Goal: Information Seeking & Learning: Find specific fact

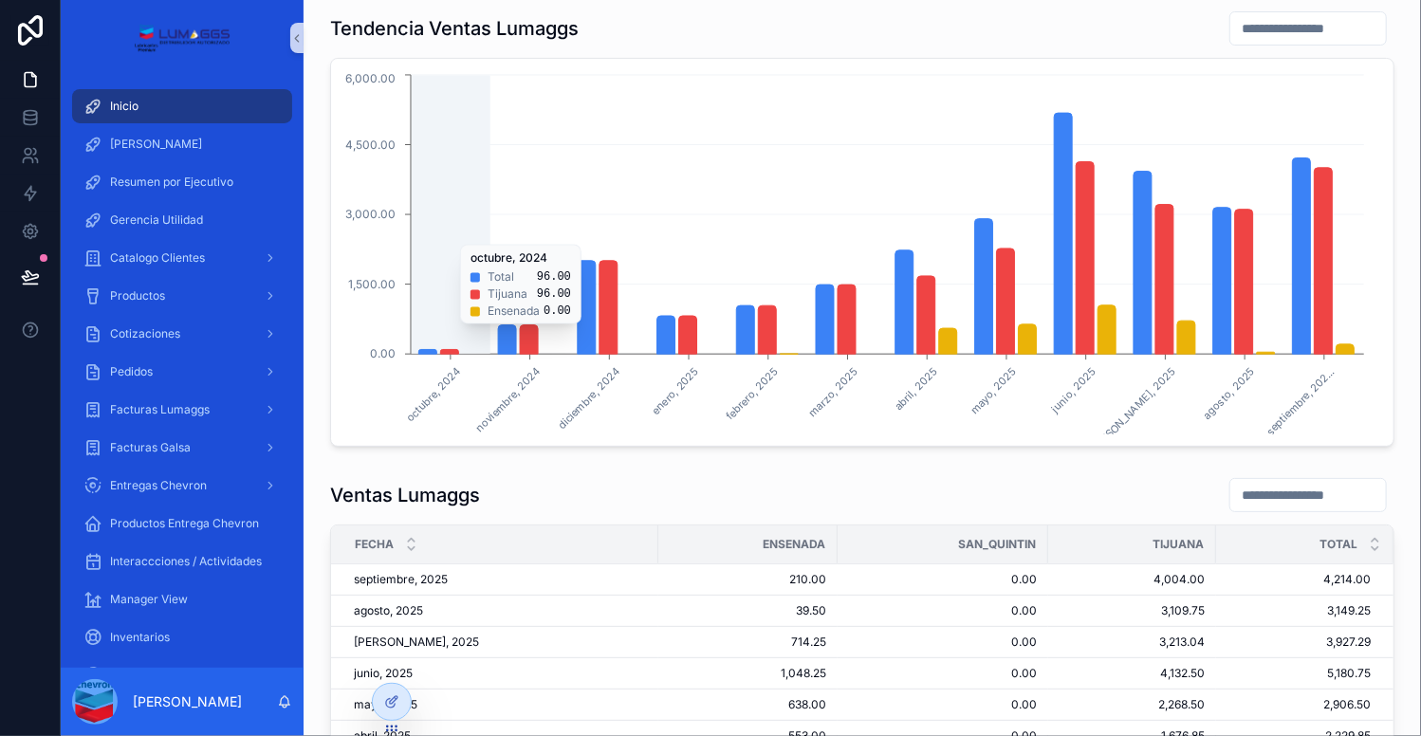
scroll to position [121, 0]
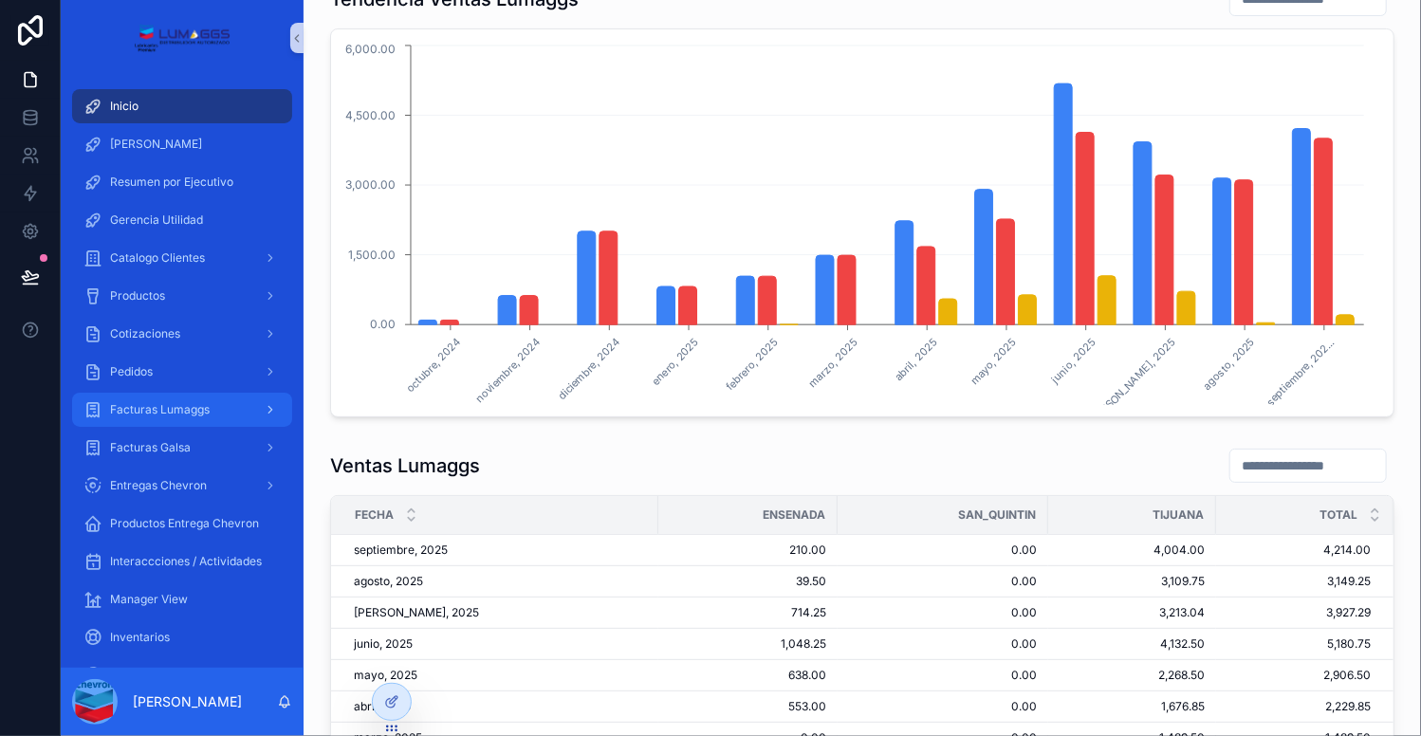
click at [168, 411] on span "Facturas Lumaggs" at bounding box center [160, 409] width 100 height 15
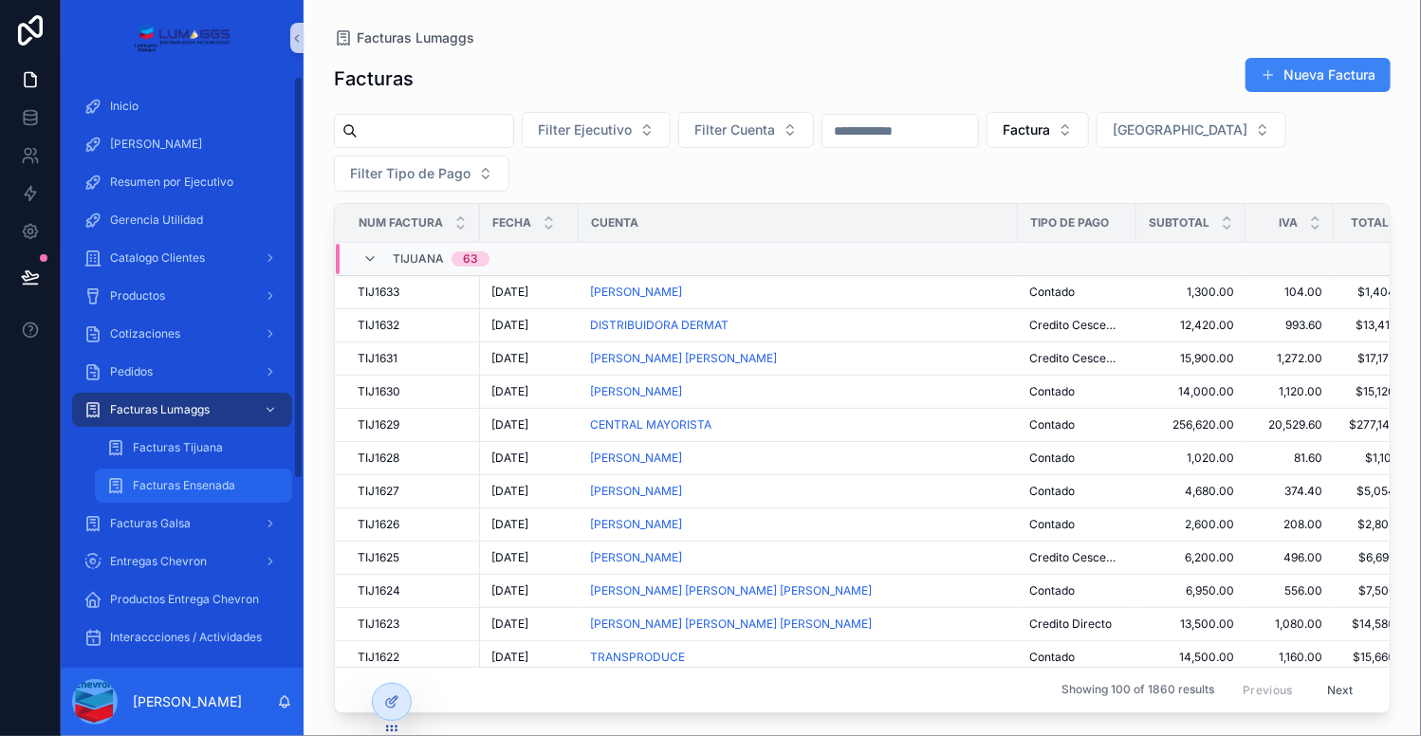
click at [204, 492] on span "Facturas Ensenada" at bounding box center [184, 485] width 102 height 15
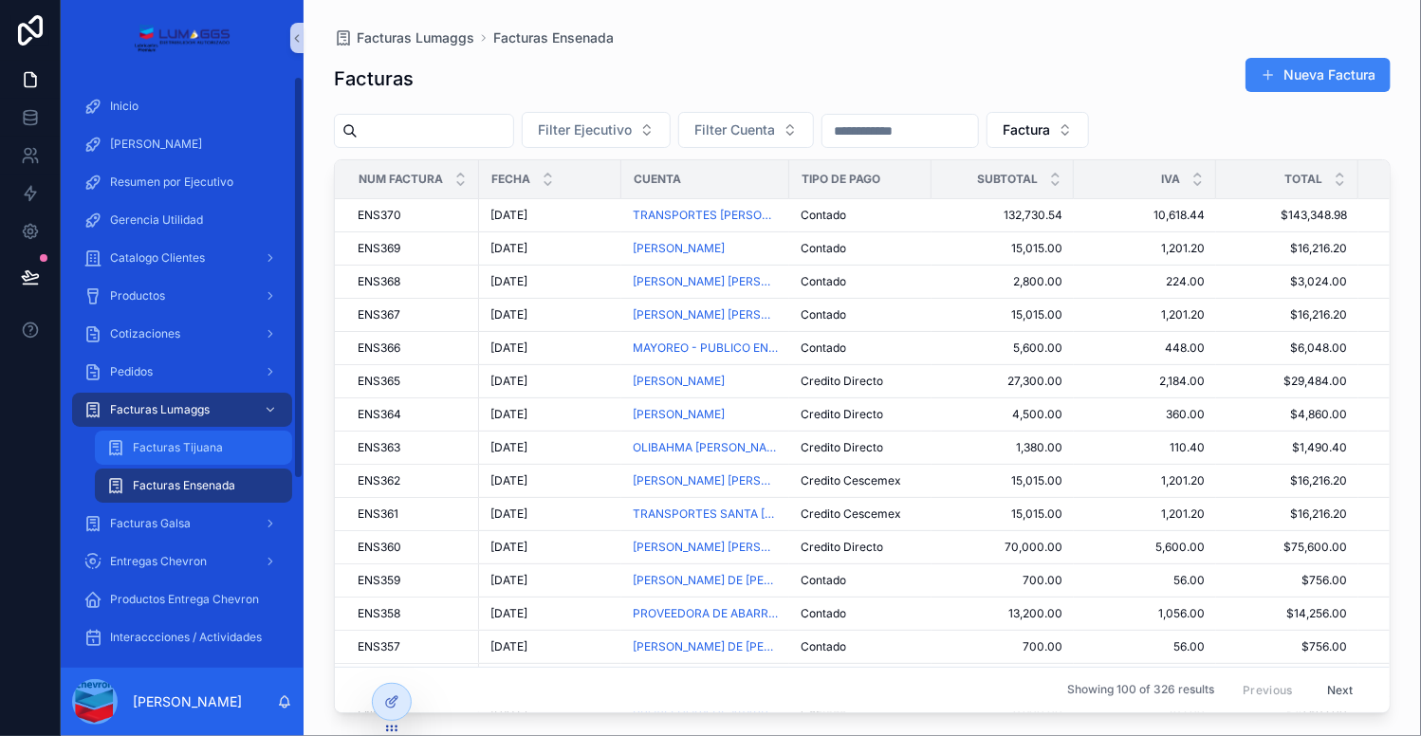
click at [228, 441] on div "Facturas Tijuana" at bounding box center [193, 448] width 175 height 30
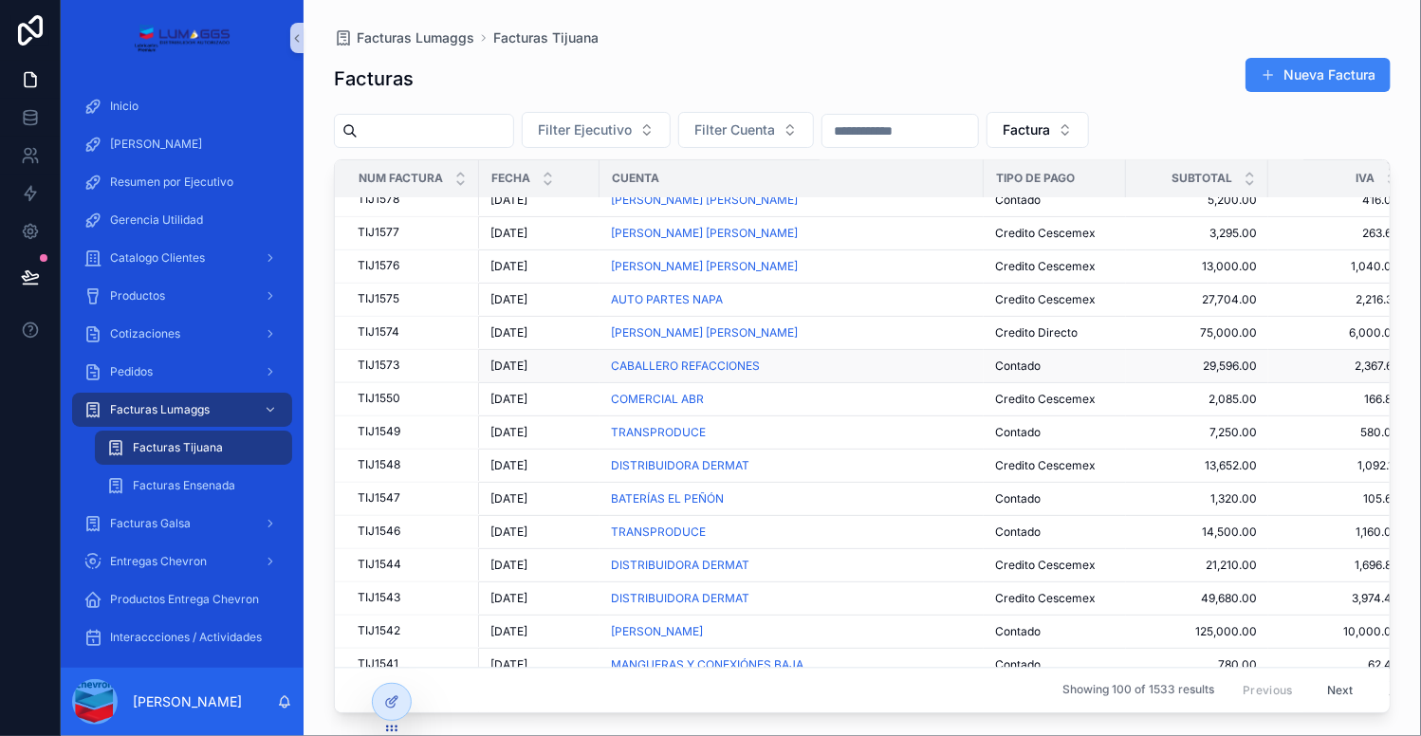
scroll to position [1713, 0]
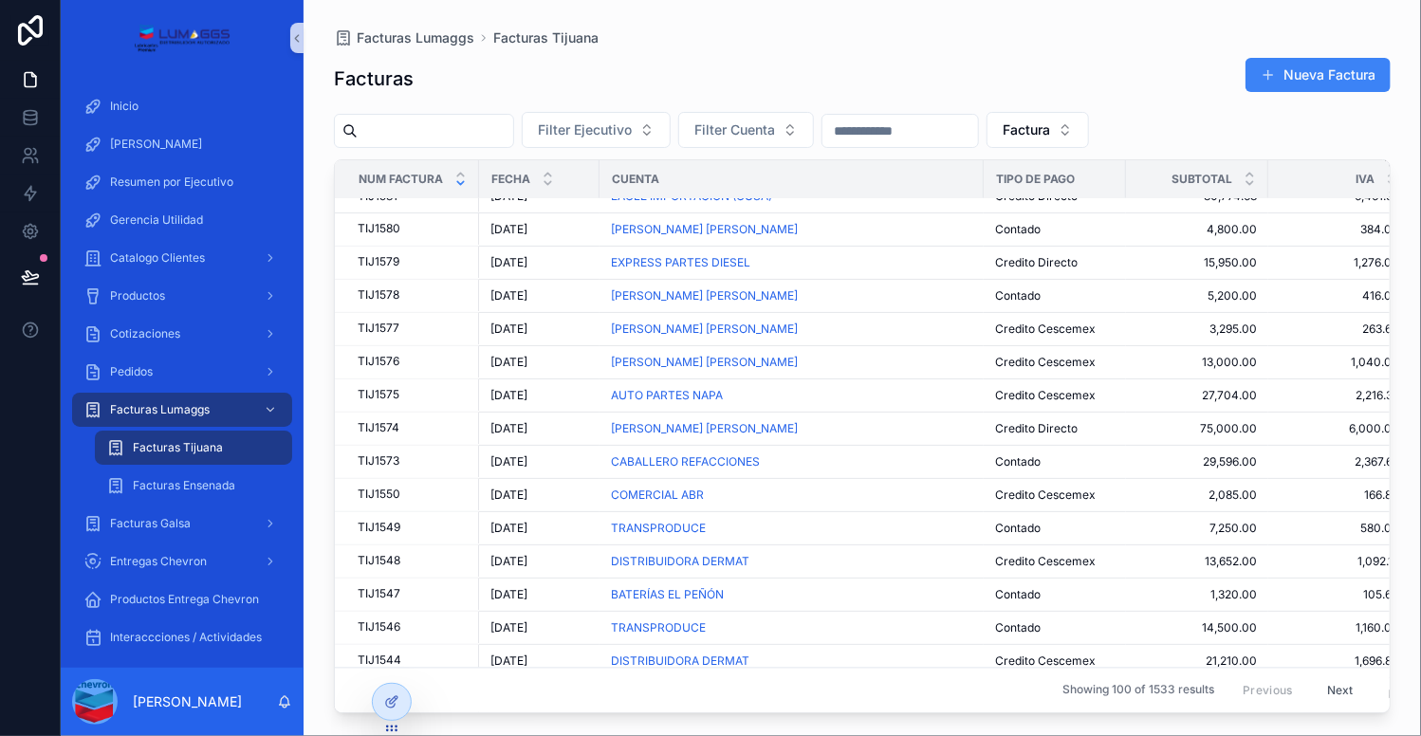
click at [461, 186] on icon "scrollable content" at bounding box center [460, 183] width 12 height 12
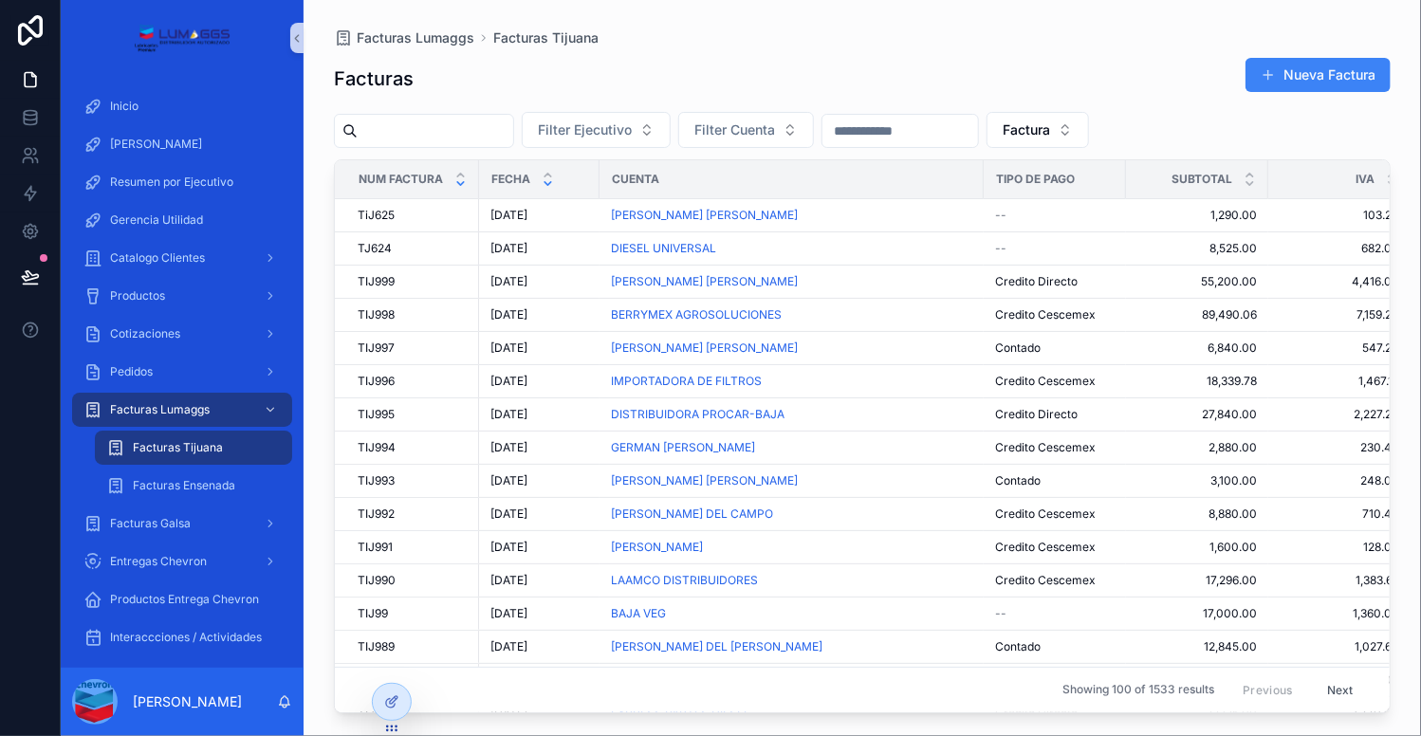
click at [544, 185] on icon "scrollable content" at bounding box center [548, 183] width 12 height 12
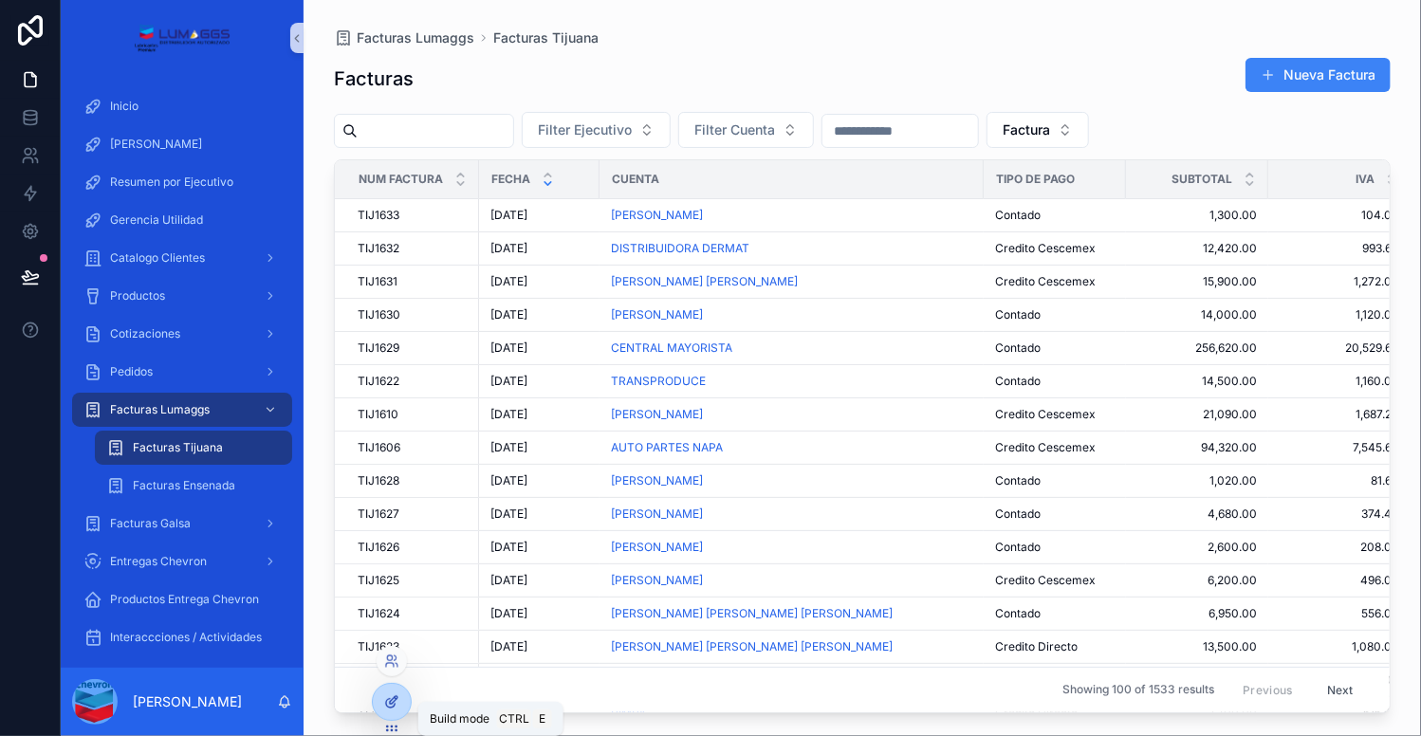
click at [403, 705] on div at bounding box center [392, 702] width 38 height 36
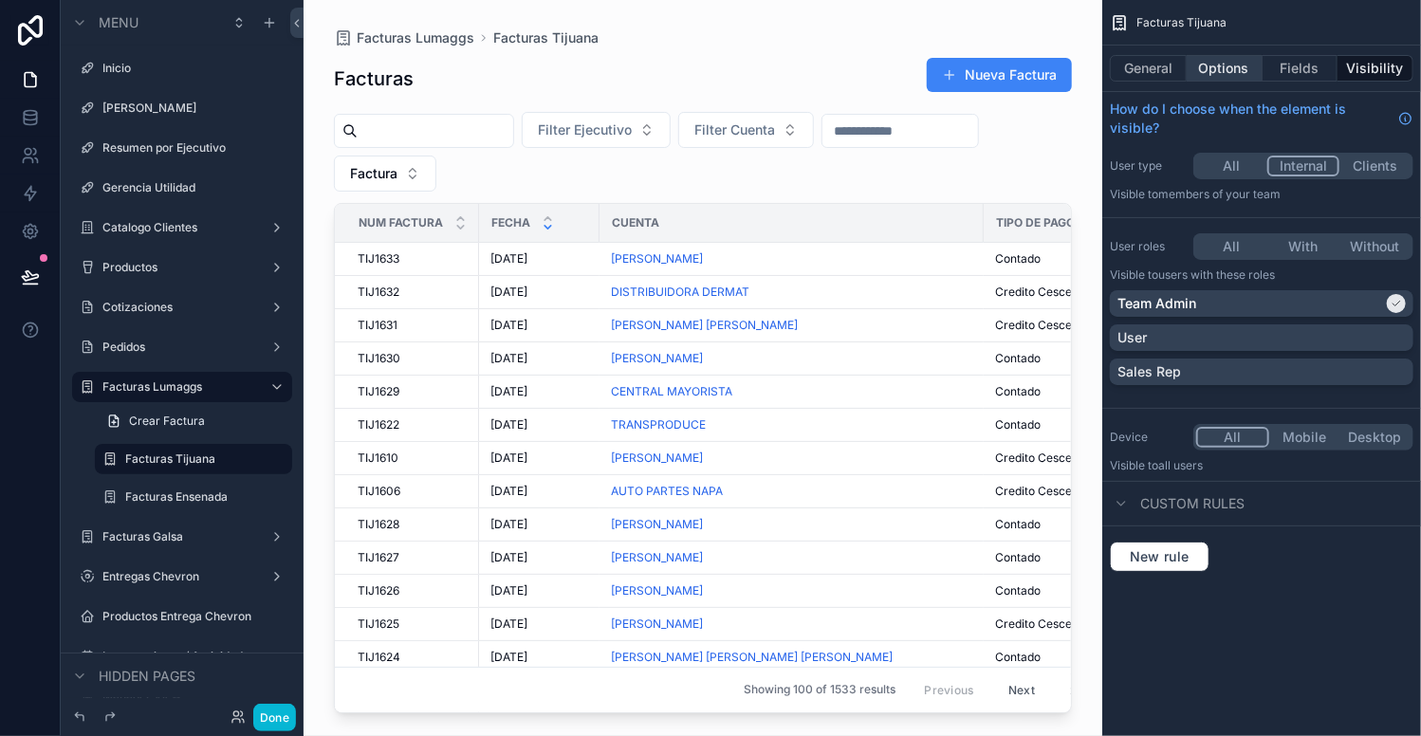
click at [1222, 68] on button "Options" at bounding box center [1225, 68] width 76 height 27
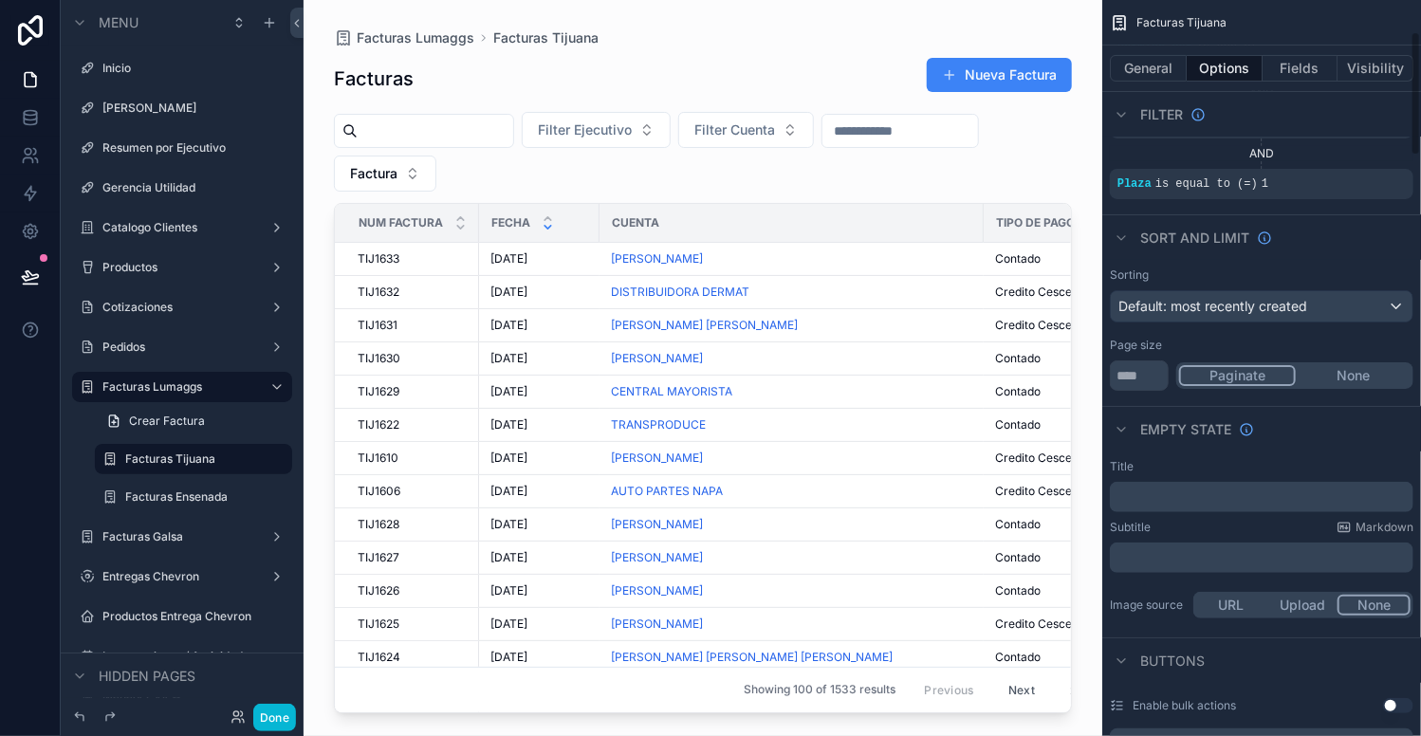
scroll to position [190, 0]
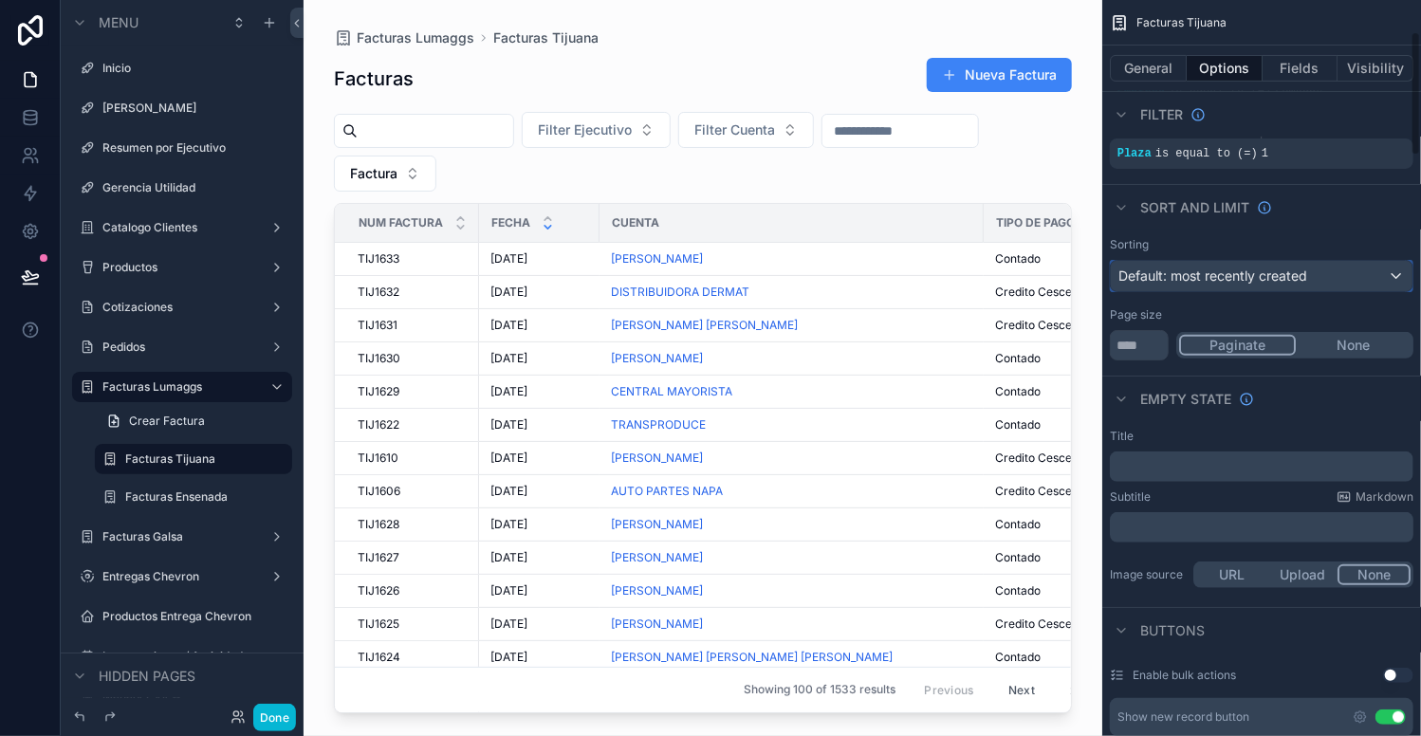
click at [1277, 282] on span "Default: most recently created" at bounding box center [1213, 276] width 189 height 16
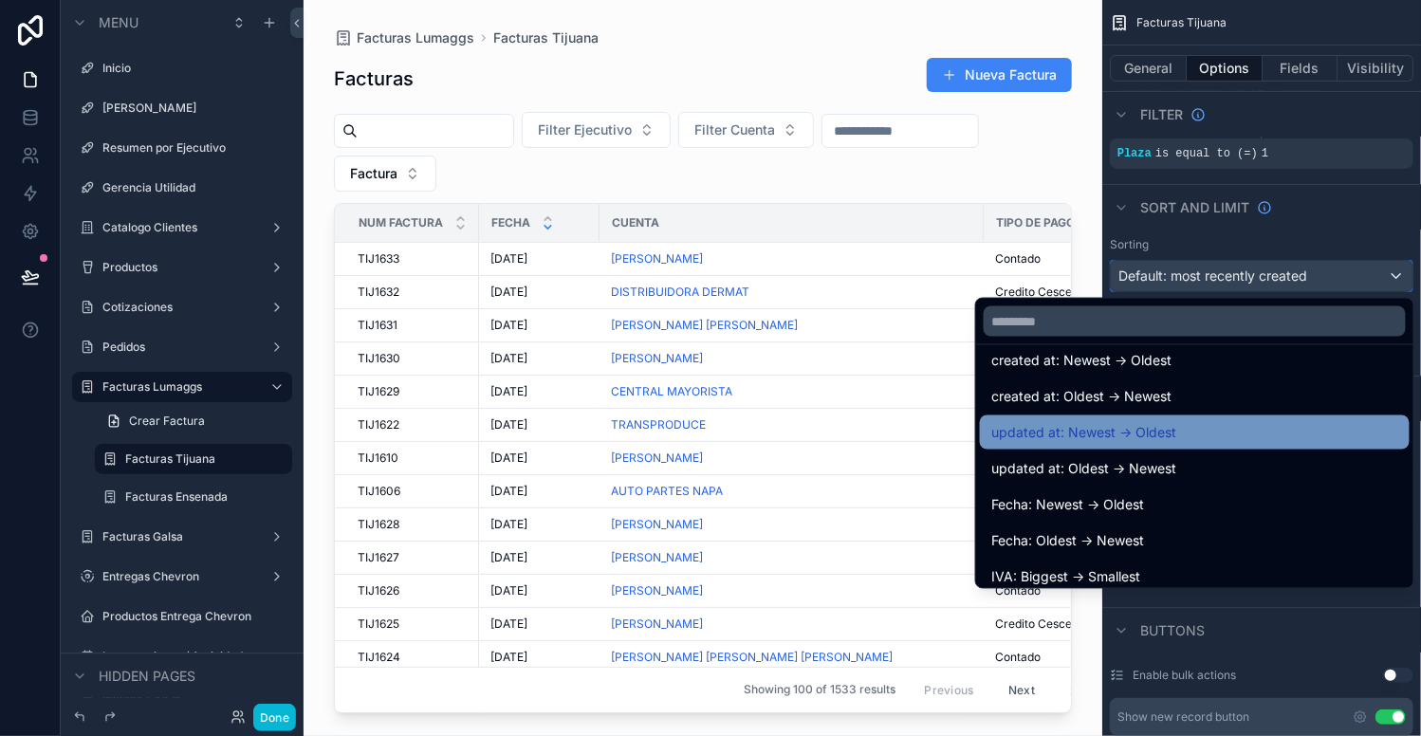
scroll to position [95, 0]
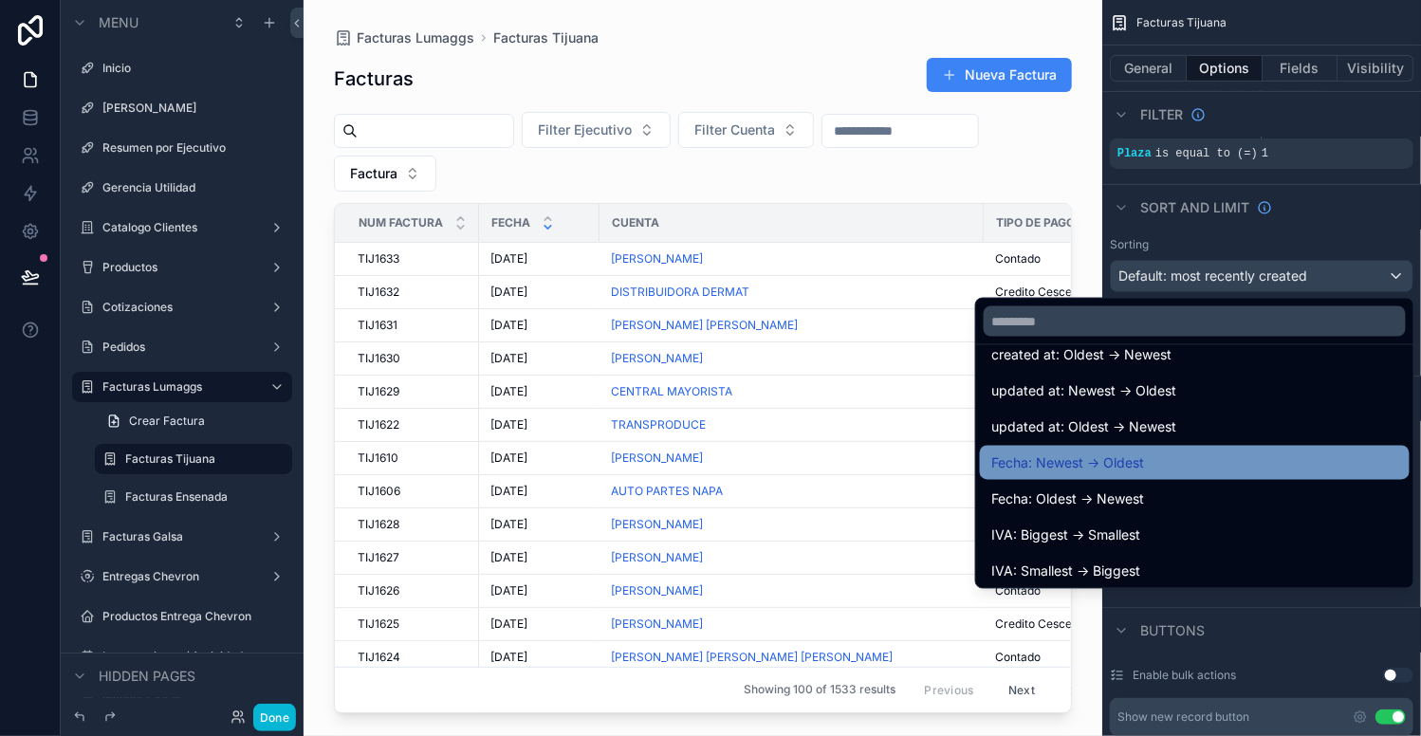
click at [1128, 459] on div "Fecha: Newest -> Oldest" at bounding box center [1194, 463] width 407 height 23
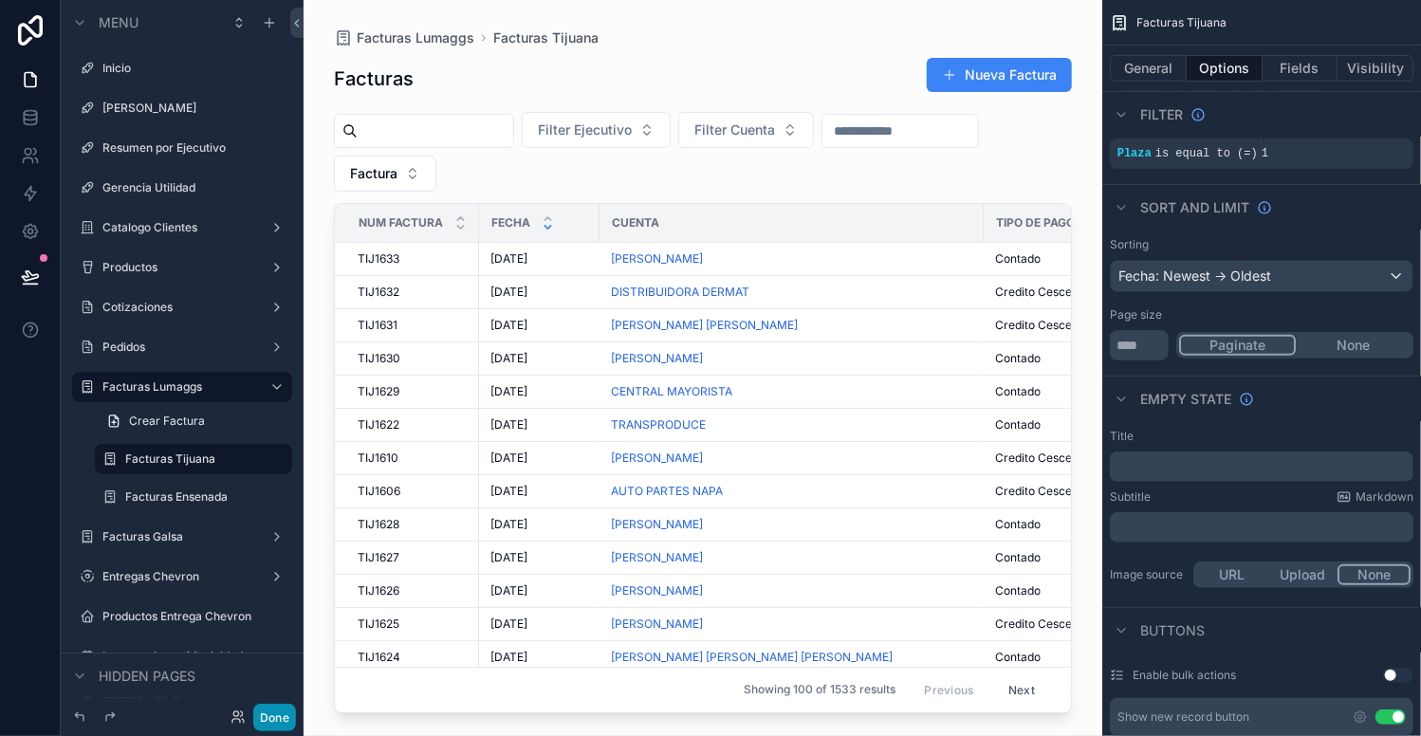
click at [277, 722] on button "Done" at bounding box center [274, 718] width 43 height 28
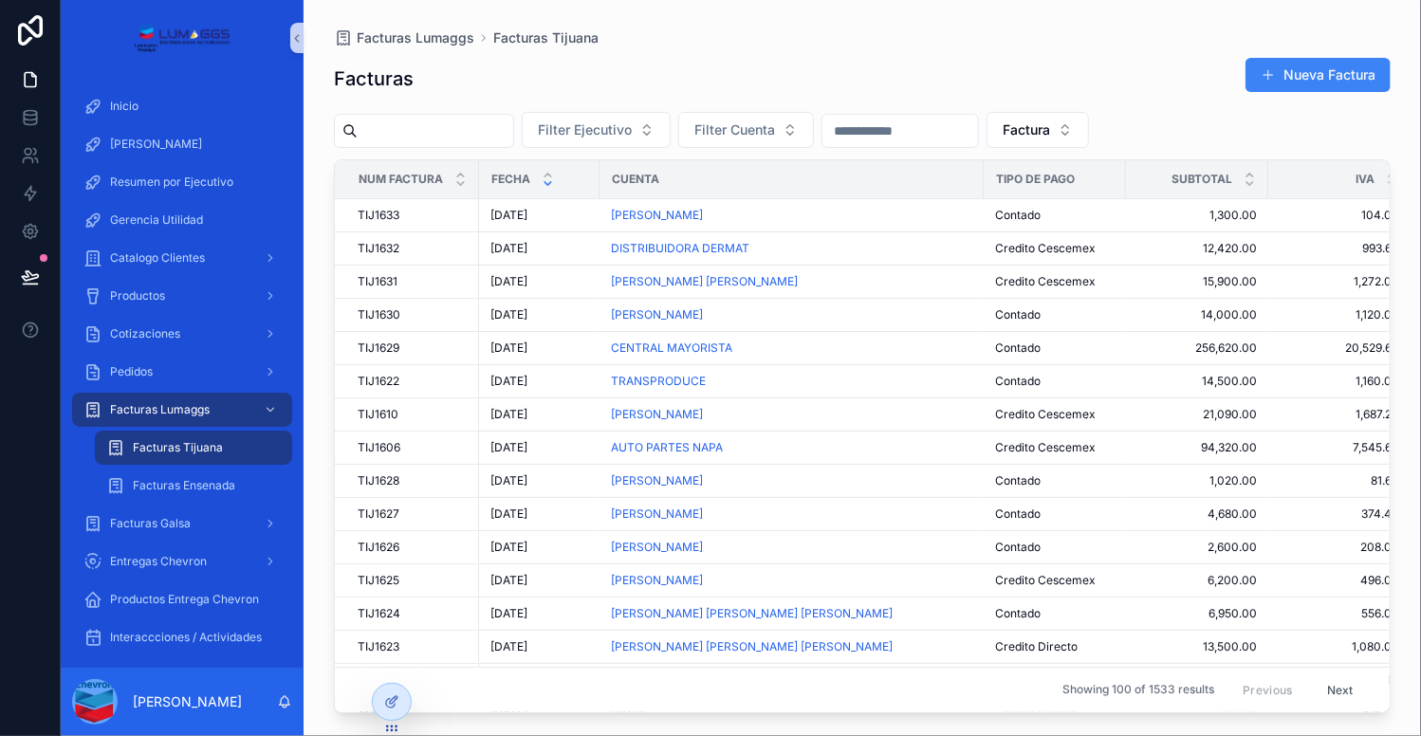
click at [475, 120] on input "scrollable content" at bounding box center [436, 131] width 156 height 27
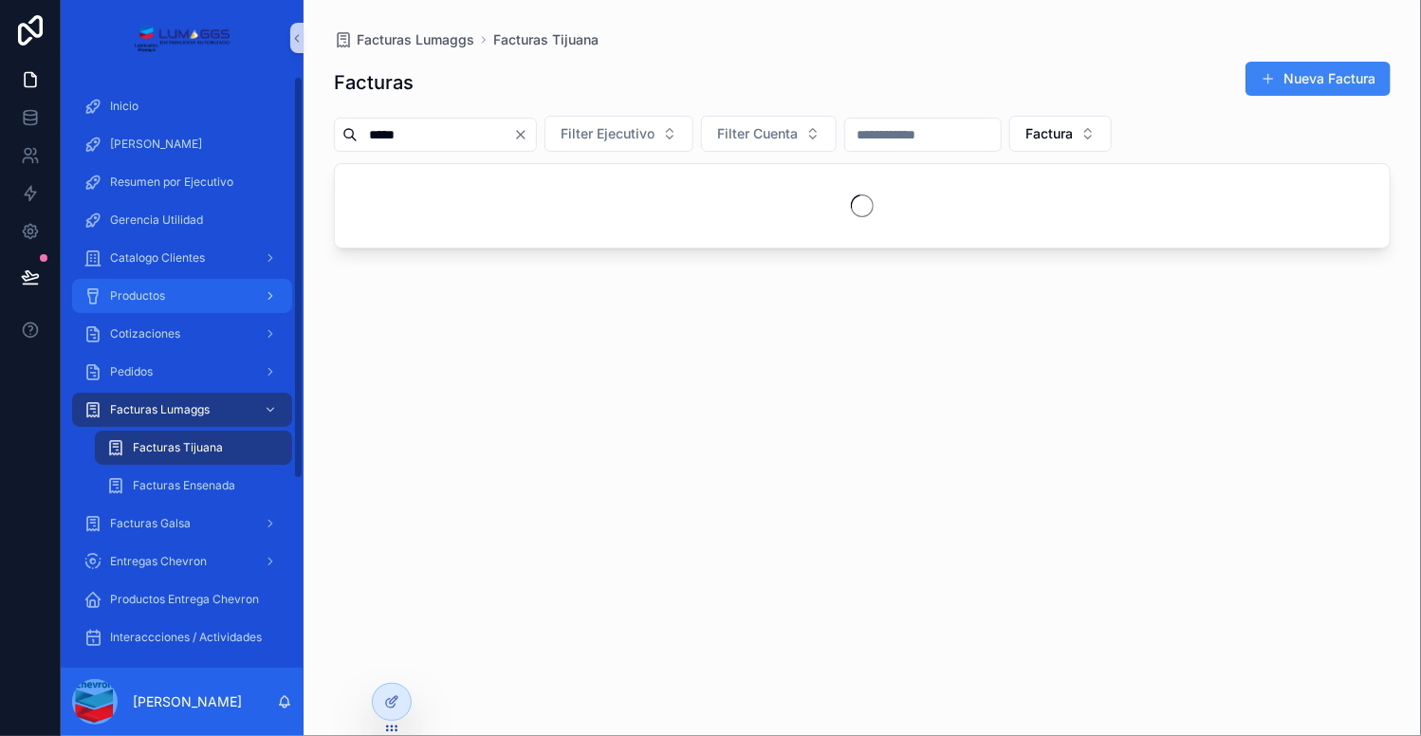
type input "*****"
click at [155, 297] on span "Productos" at bounding box center [137, 295] width 55 height 15
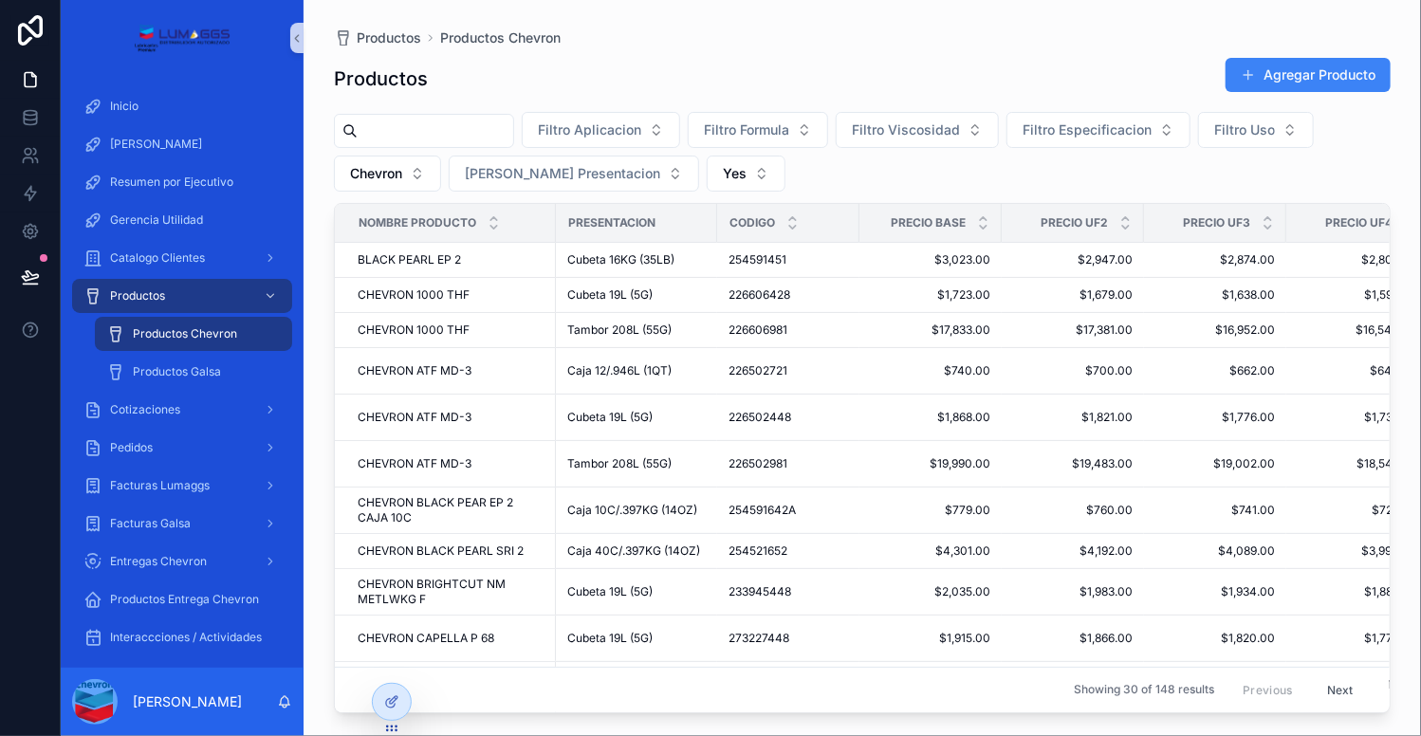
click at [448, 130] on input "scrollable content" at bounding box center [436, 131] width 156 height 27
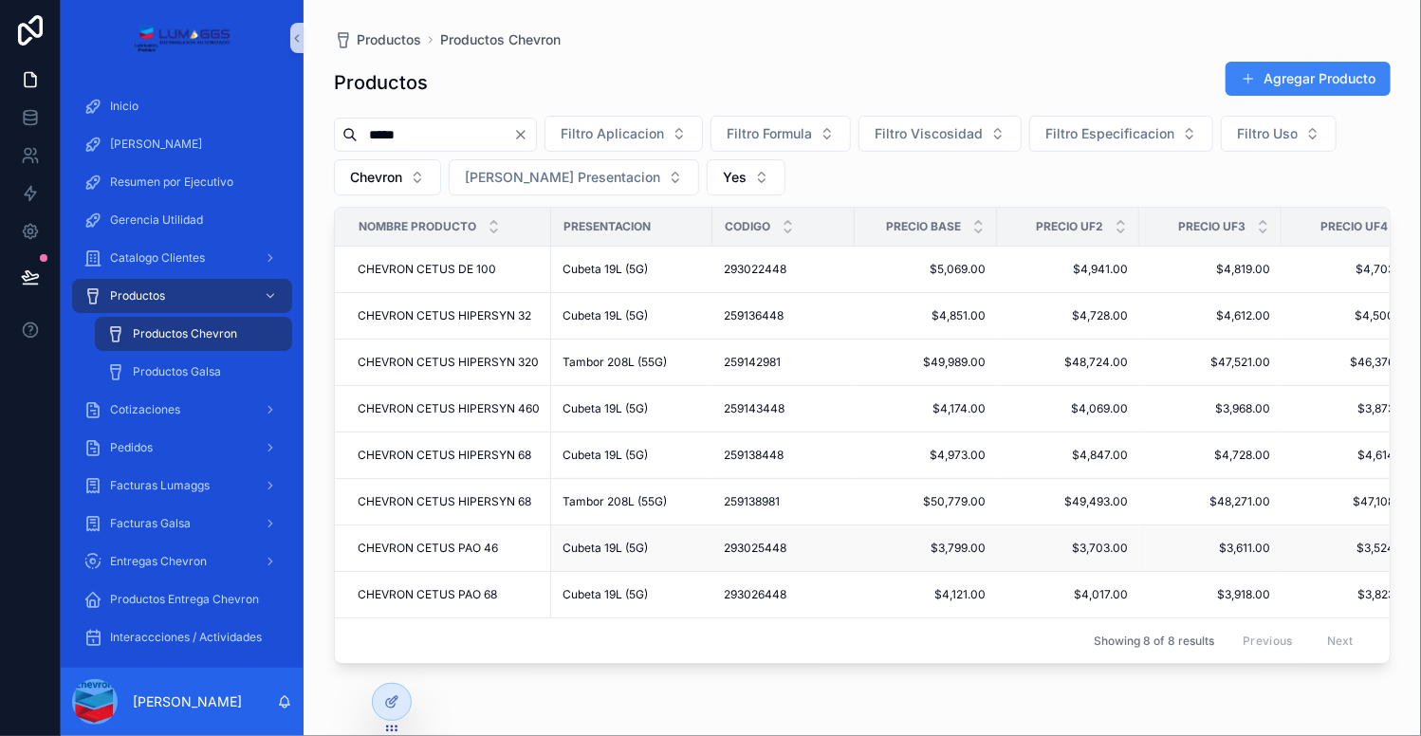
type input "*****"
click at [177, 492] on span "Facturas Lumaggs" at bounding box center [160, 485] width 100 height 15
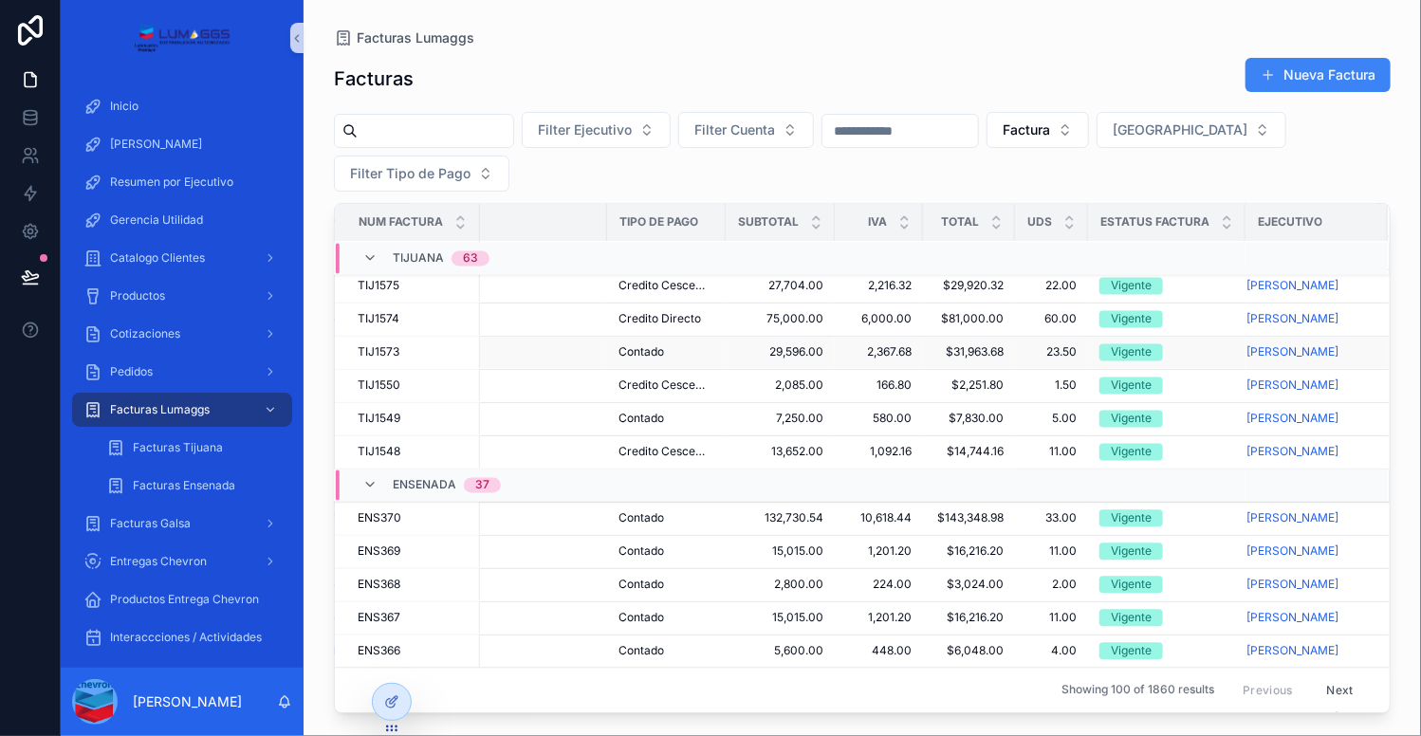
scroll to position [1930, 421]
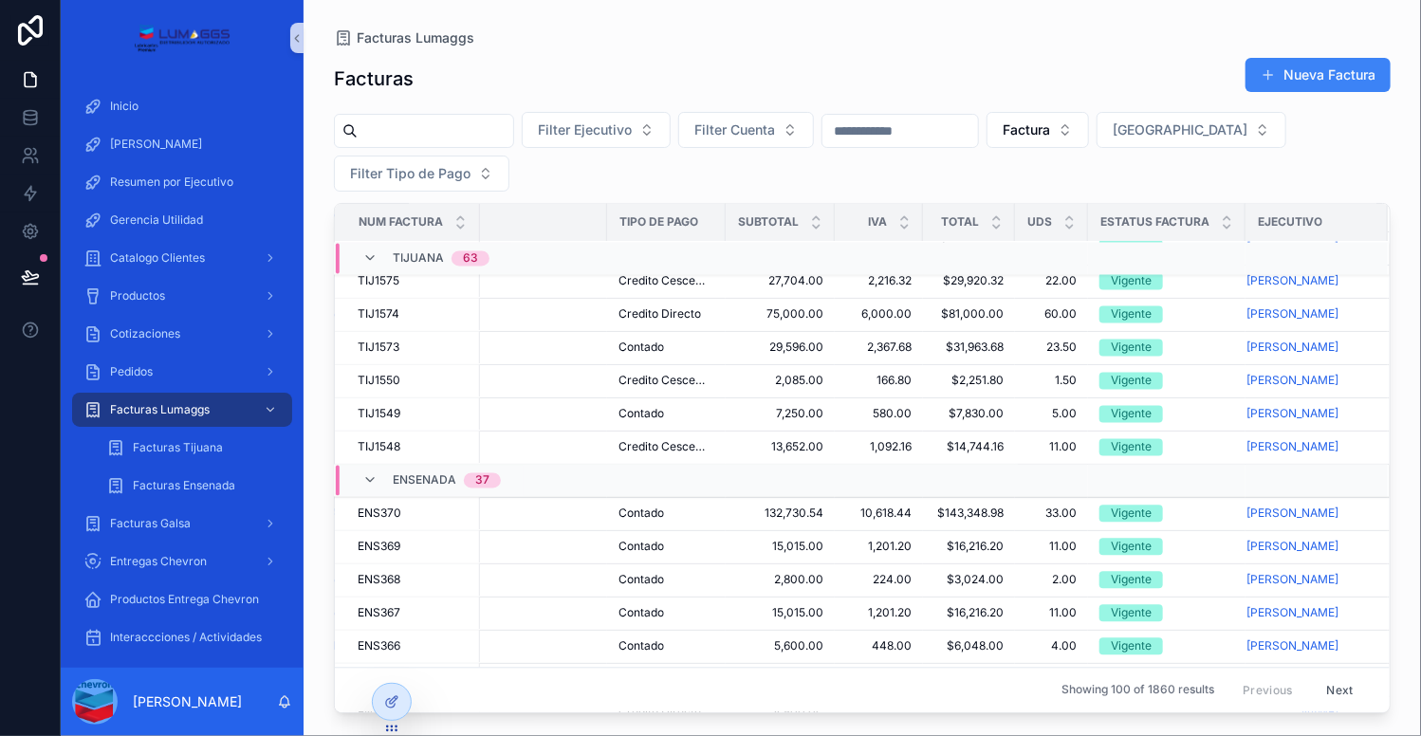
click at [1339, 676] on button "Next" at bounding box center [1340, 690] width 53 height 29
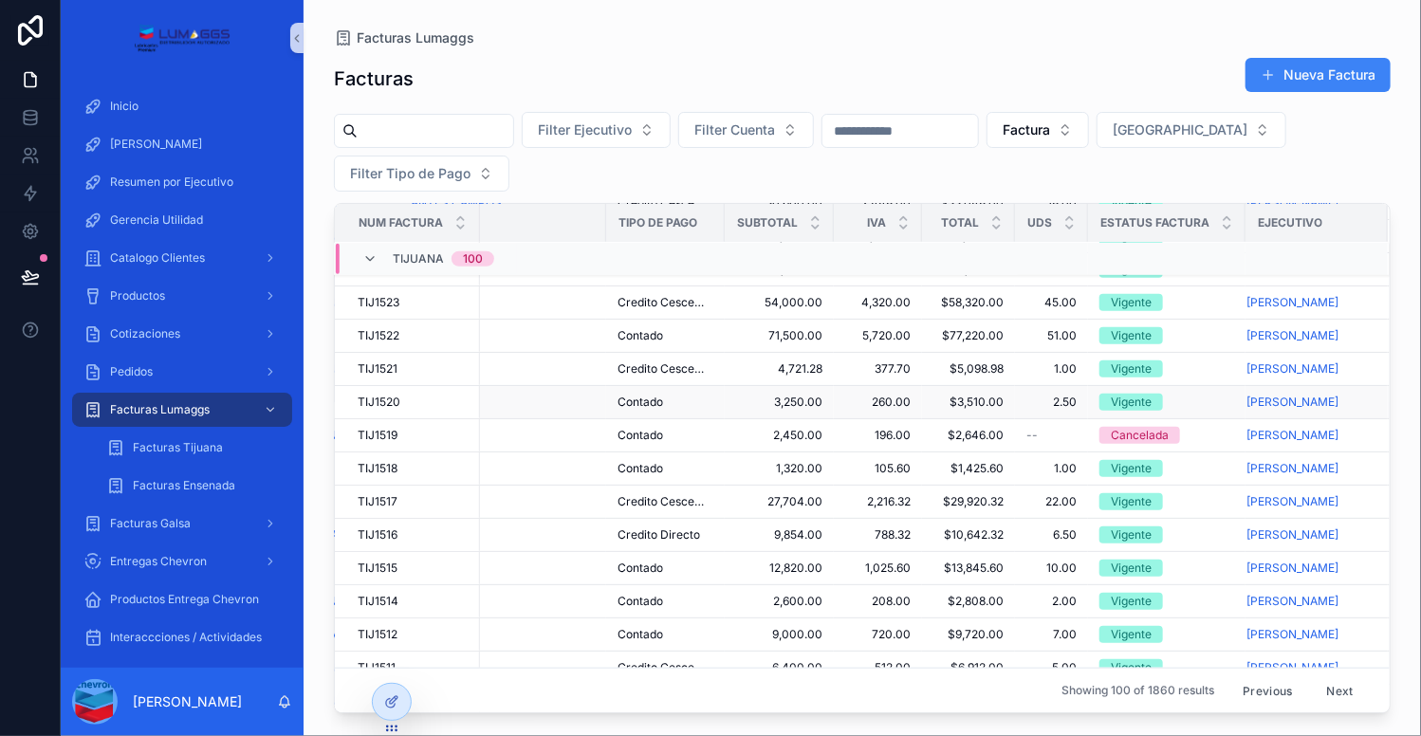
scroll to position [787, 421]
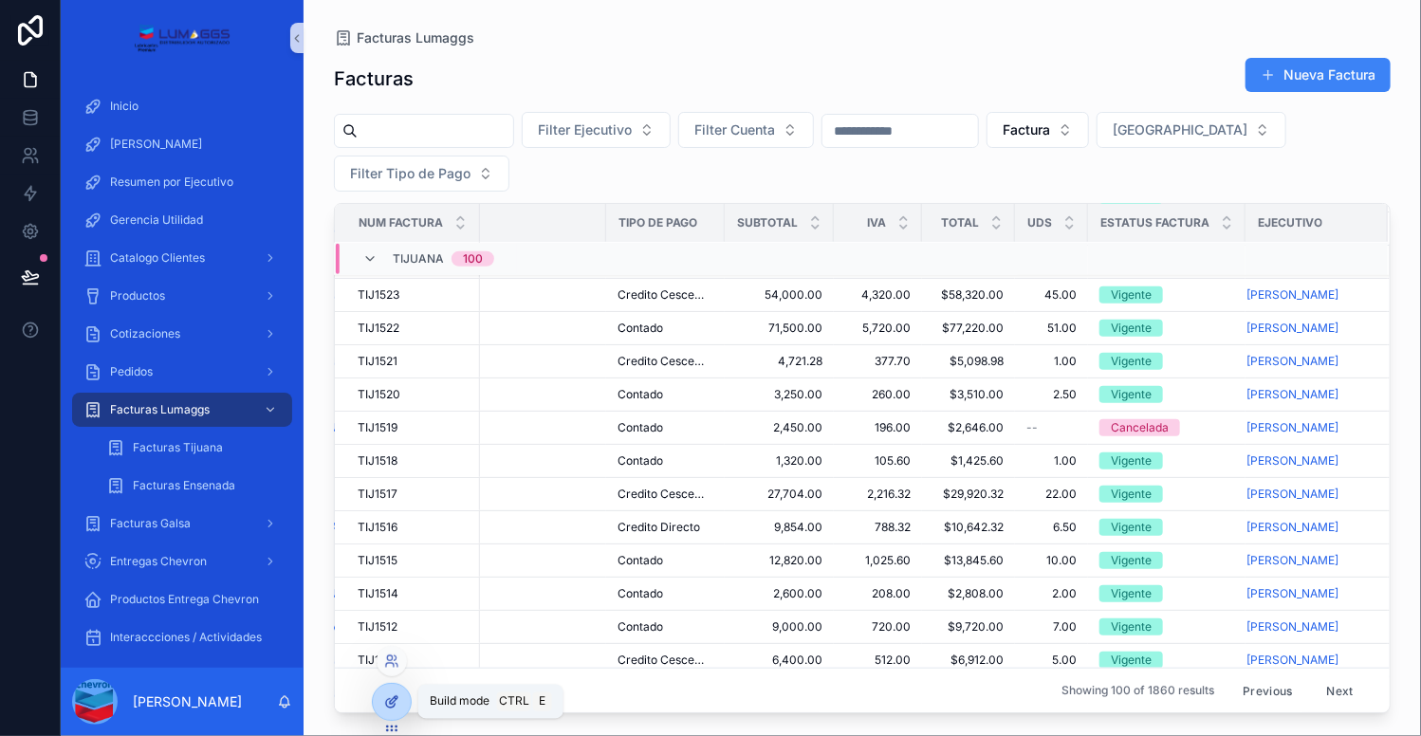
click at [396, 697] on icon at bounding box center [391, 701] width 15 height 15
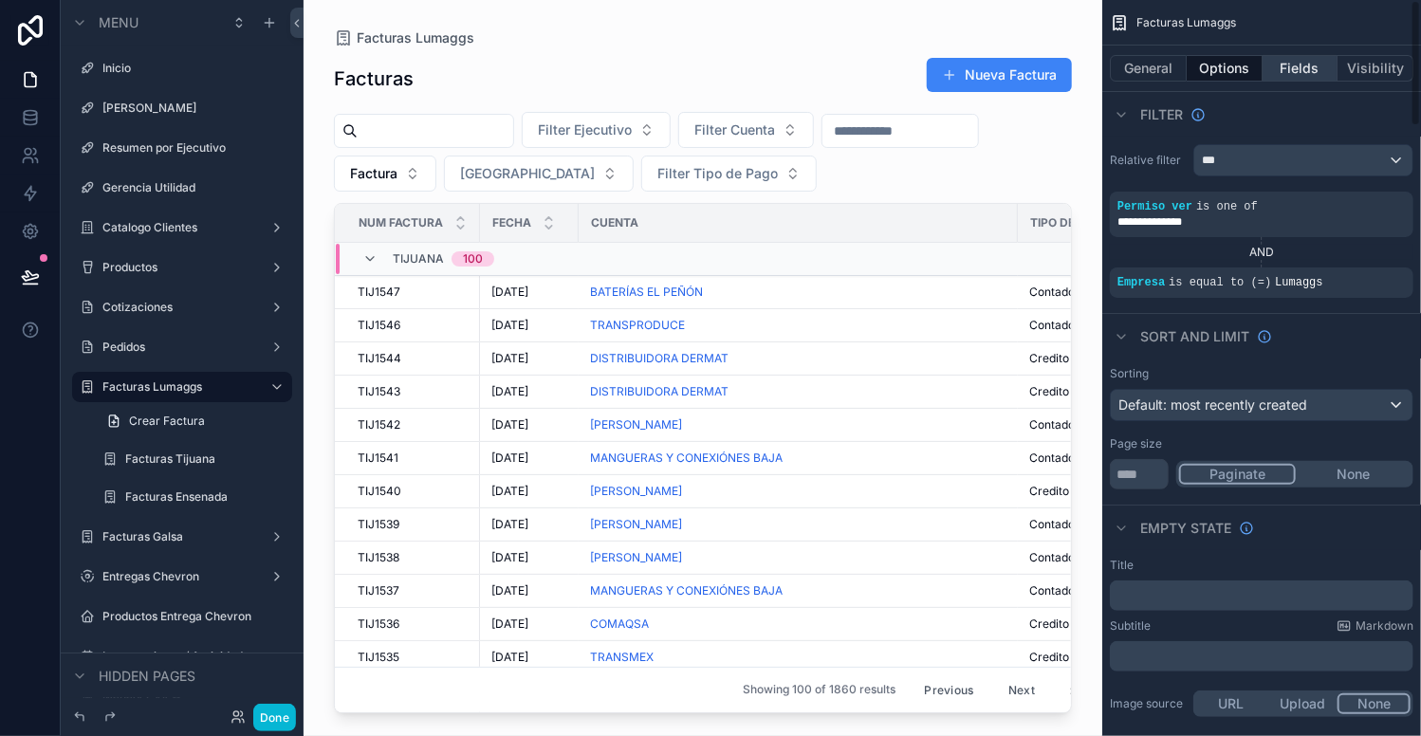
click at [1301, 70] on button "Fields" at bounding box center [1301, 68] width 76 height 27
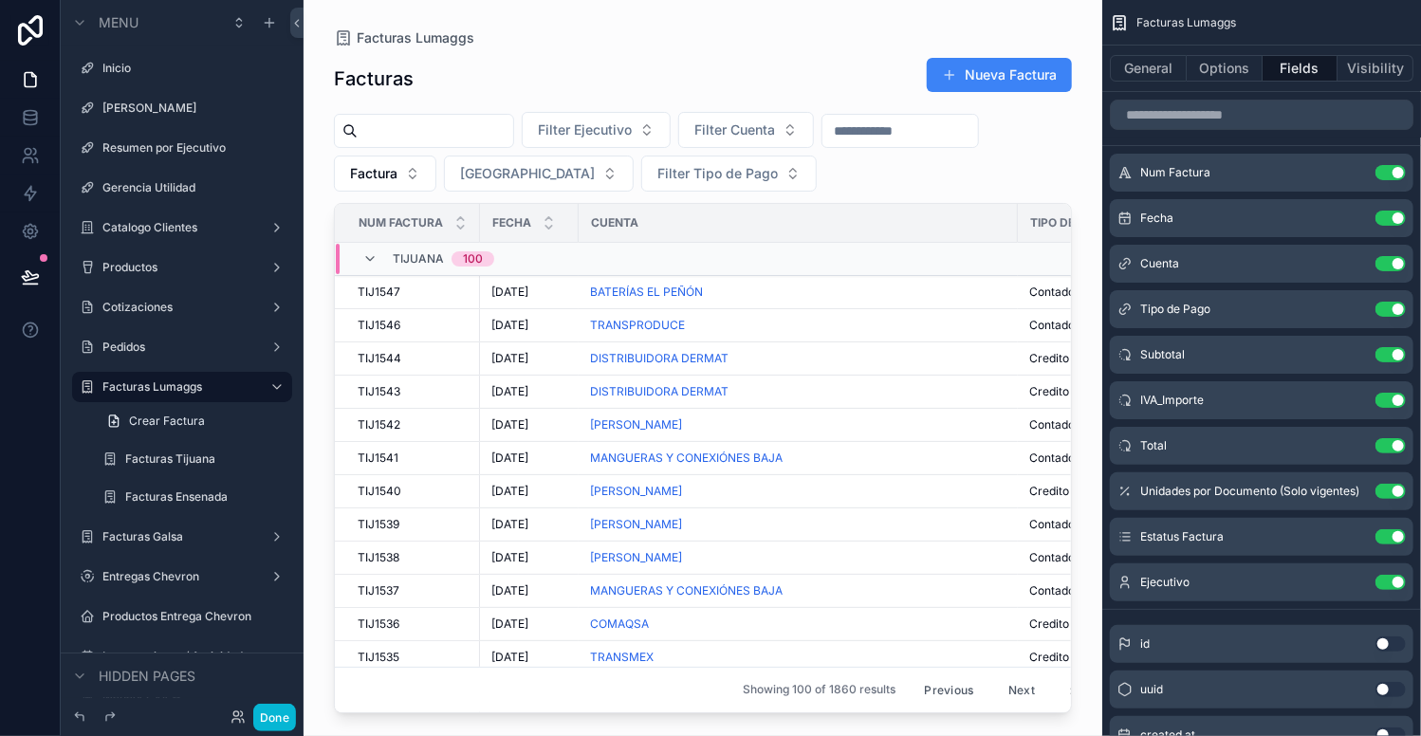
scroll to position [99, 0]
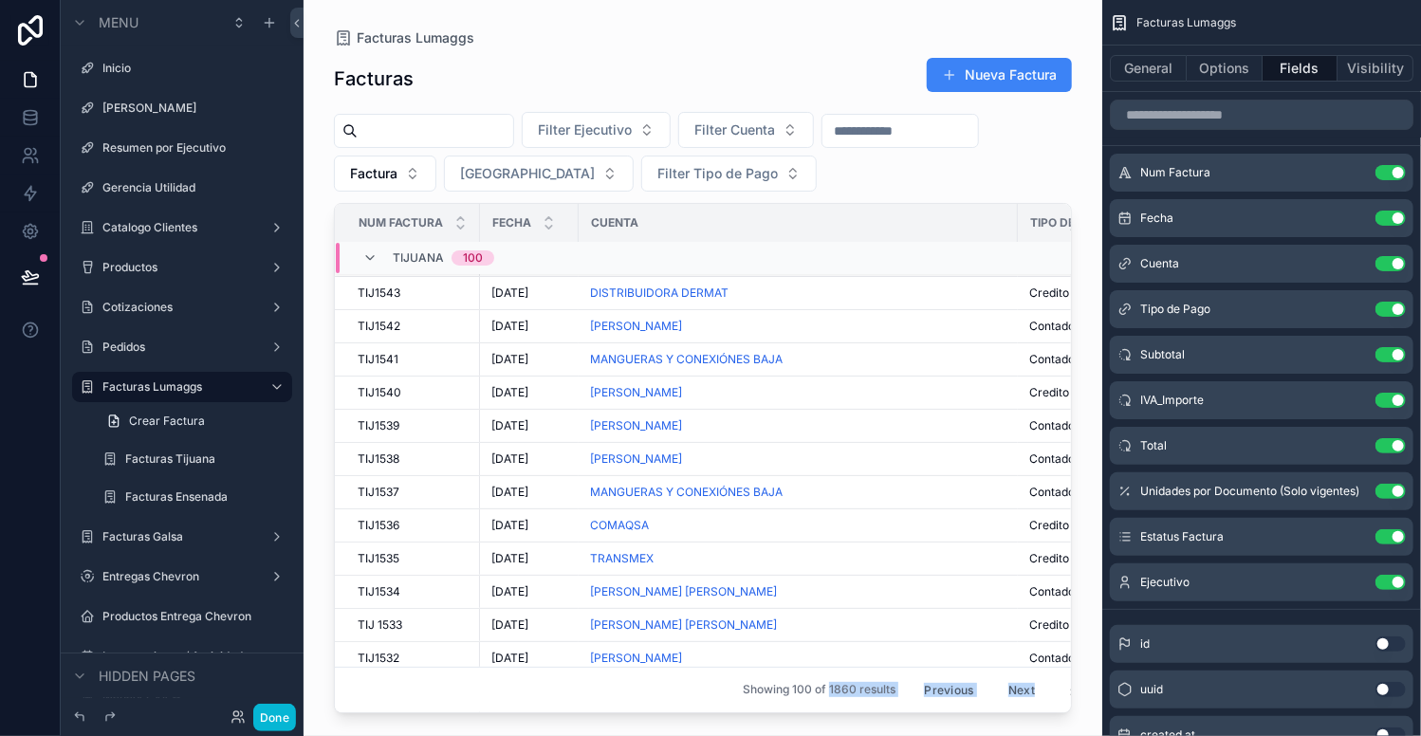
drag, startPoint x: 640, startPoint y: 709, endPoint x: 697, endPoint y: 692, distance: 59.4
click at [815, 692] on div "Facturas Lumaggs Facturas Nueva Factura Filter Ejecutivo Filter Cuenta Factura …" at bounding box center [703, 356] width 799 height 713
click at [1046, 704] on div "scrollable content" at bounding box center [703, 356] width 799 height 713
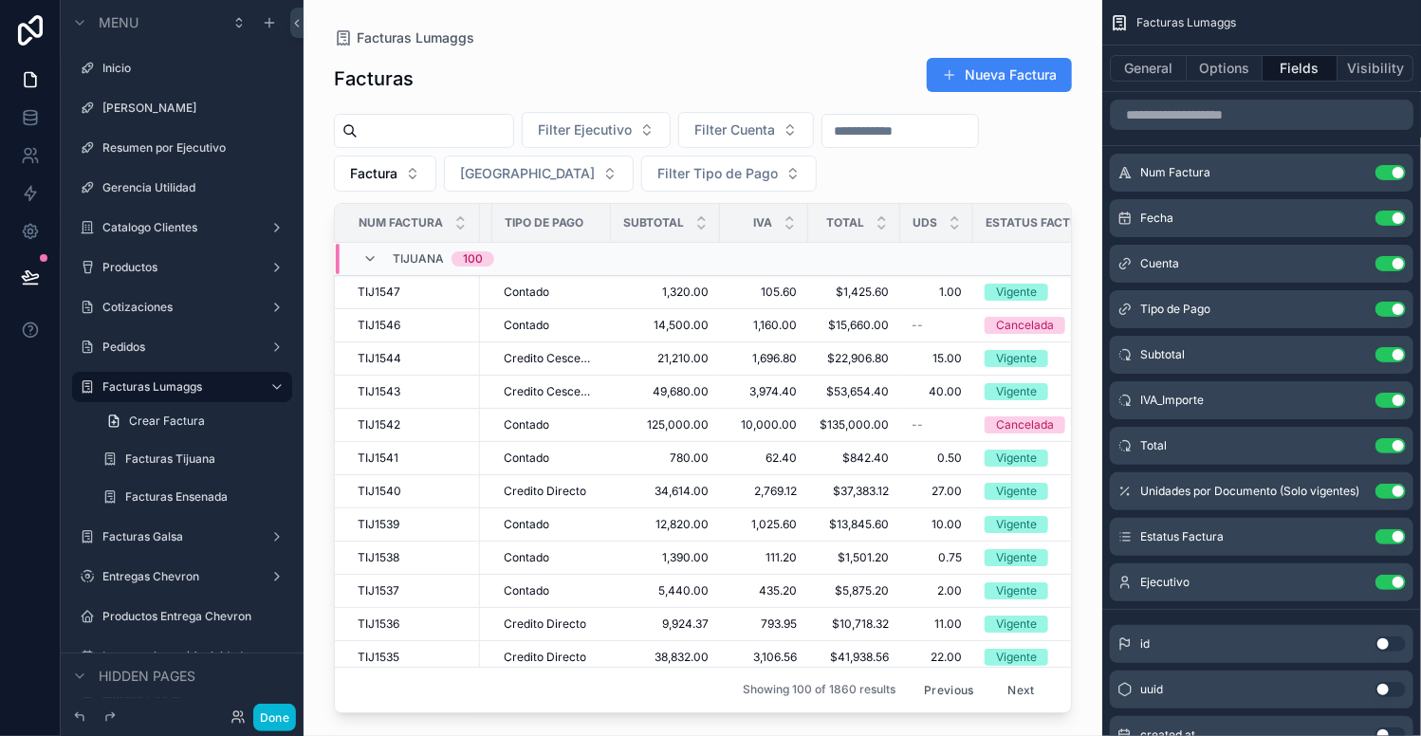
scroll to position [0, 438]
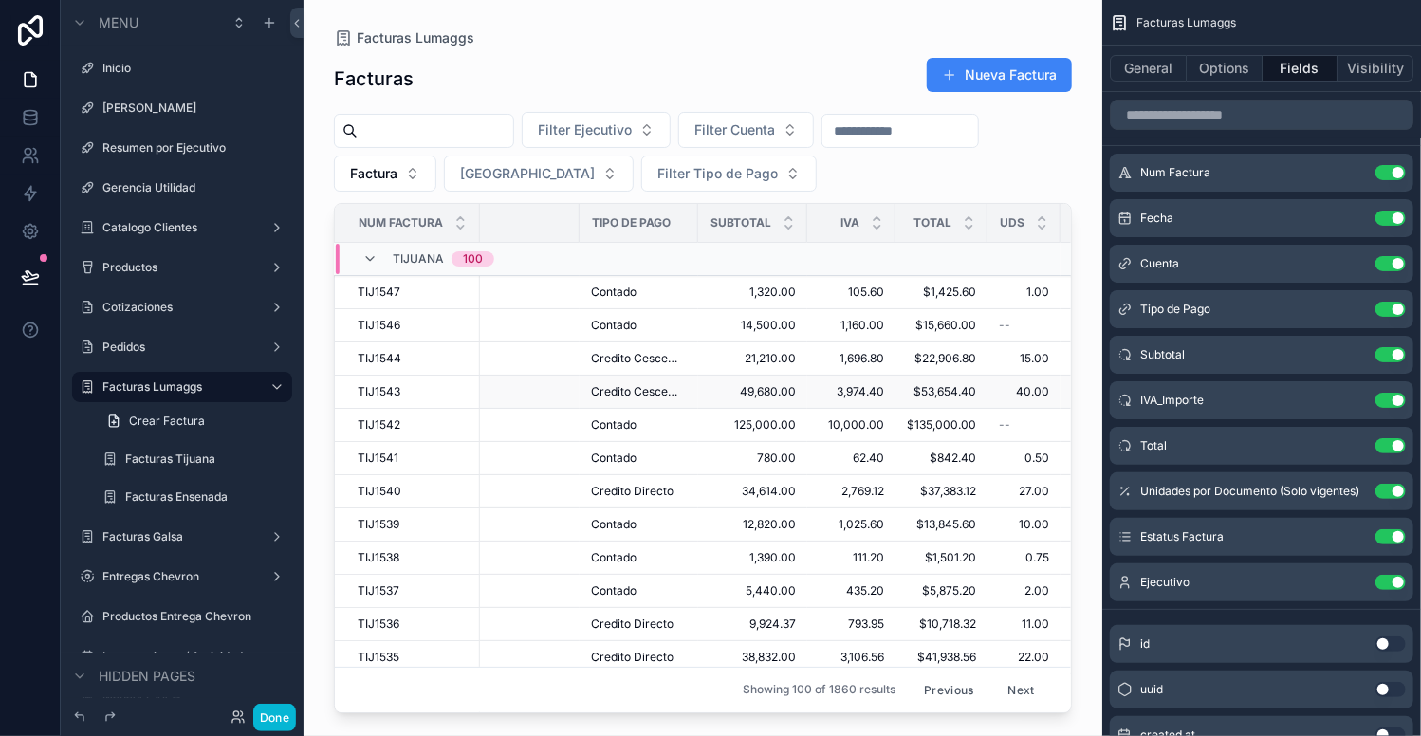
click at [565, 391] on div "DISTRIBUIDORA DERMAT" at bounding box center [360, 391] width 417 height 15
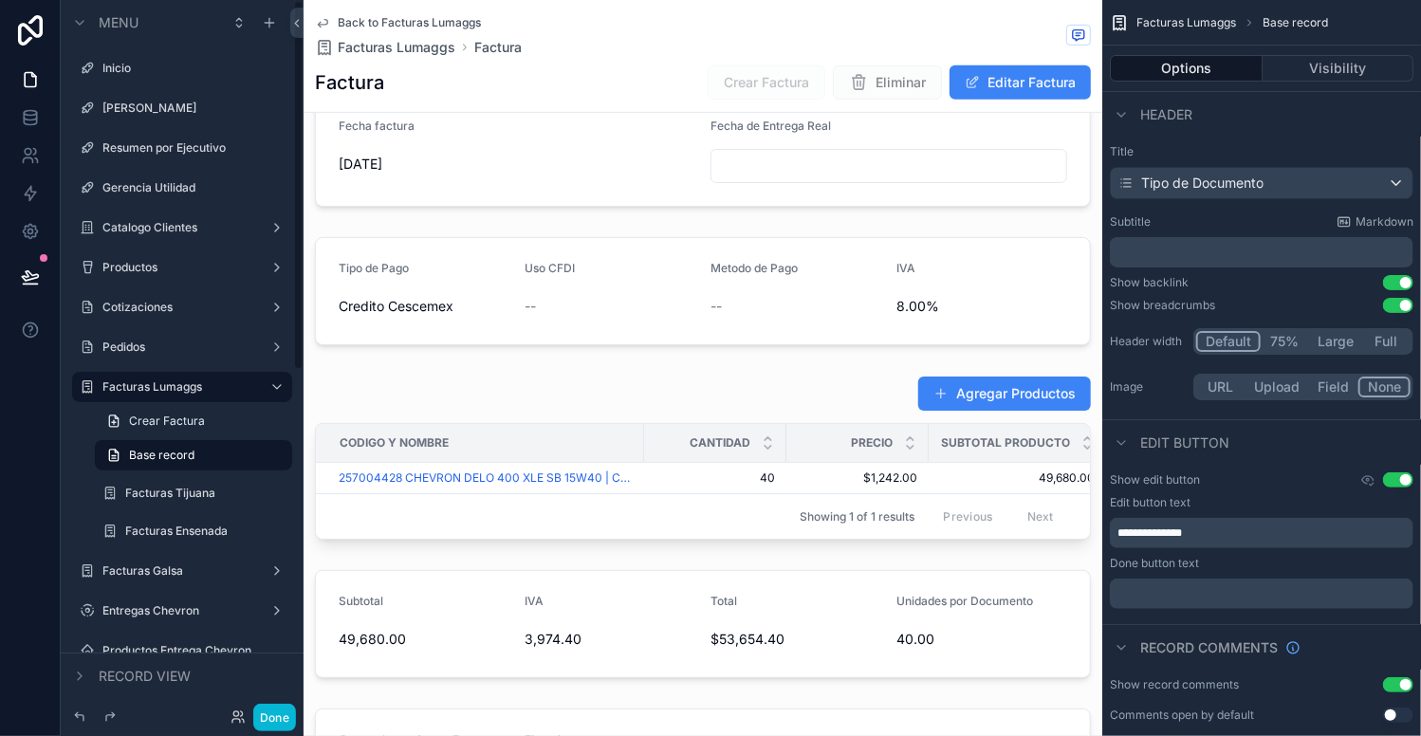
scroll to position [380, 0]
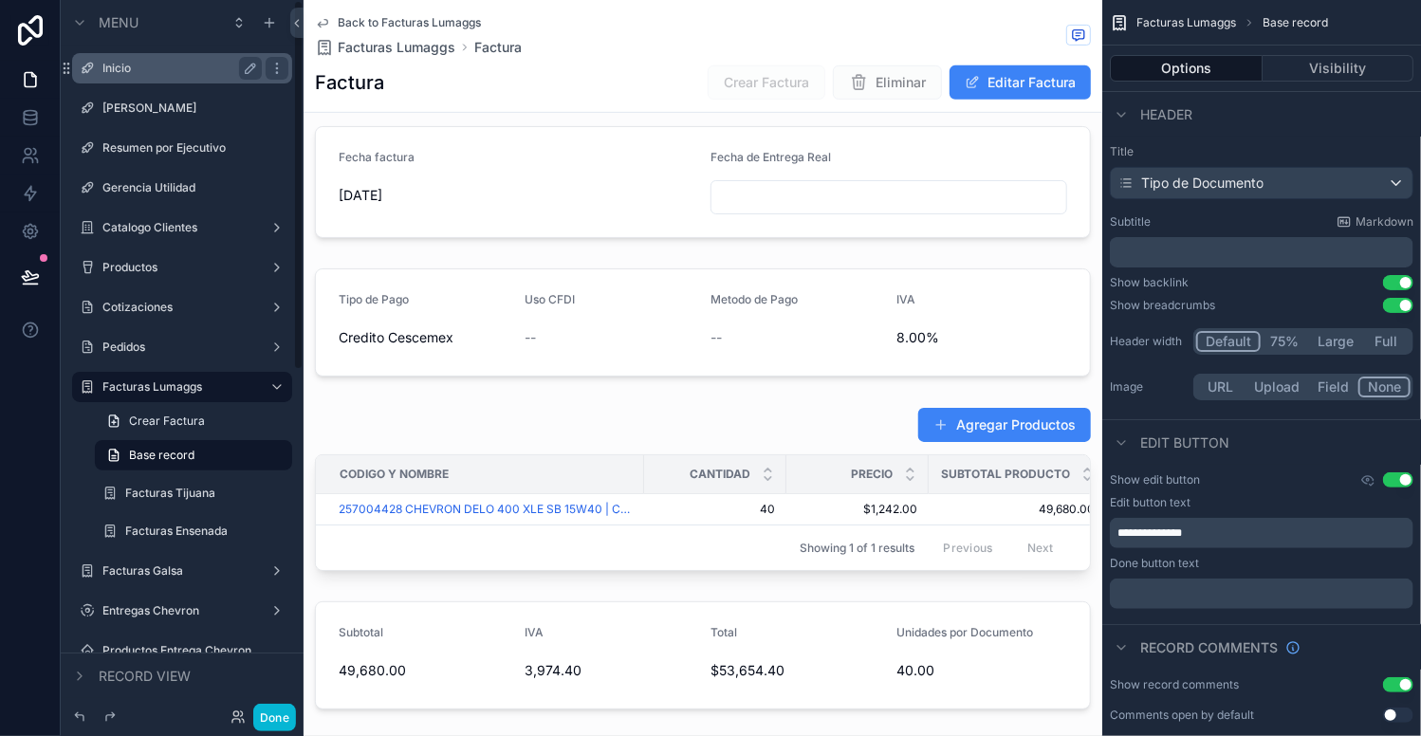
click at [104, 72] on label "Inicio" at bounding box center [178, 68] width 152 height 15
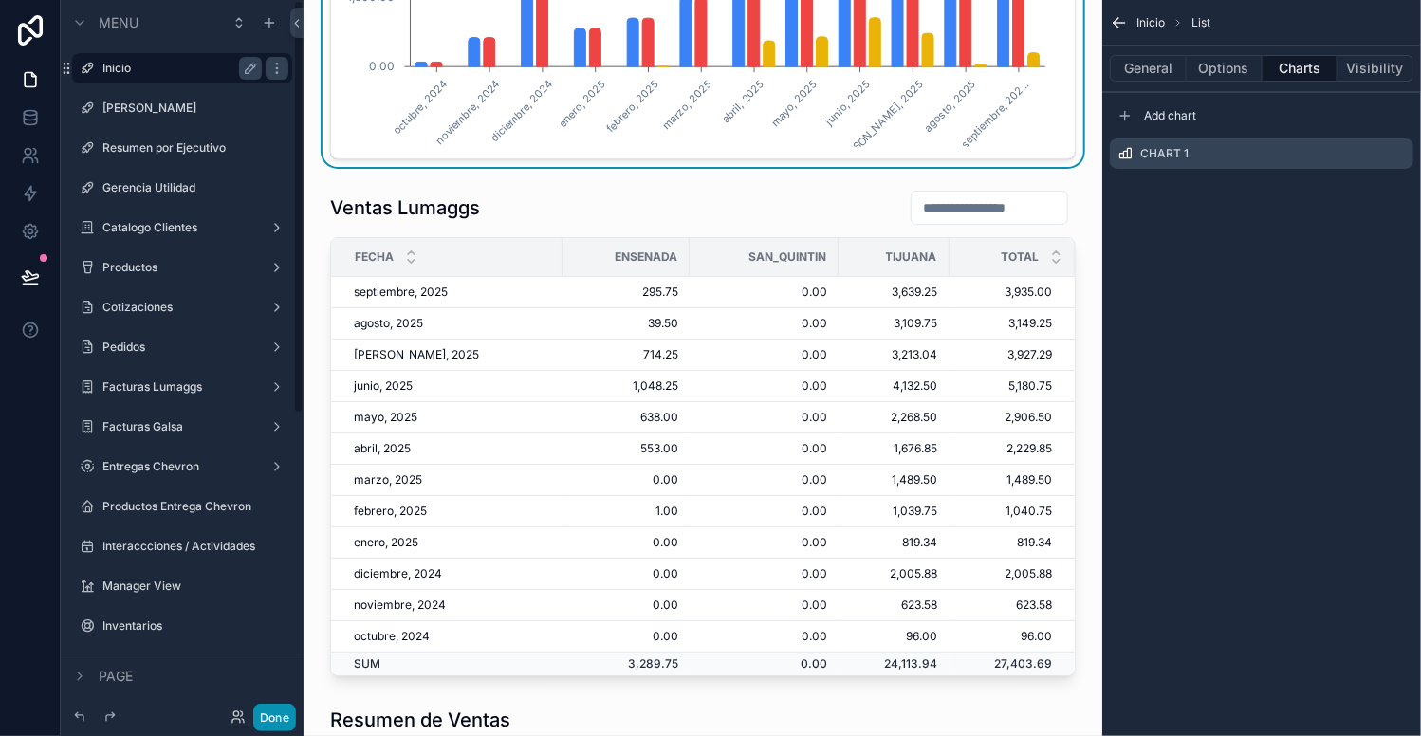
click at [275, 722] on button "Done" at bounding box center [274, 718] width 43 height 28
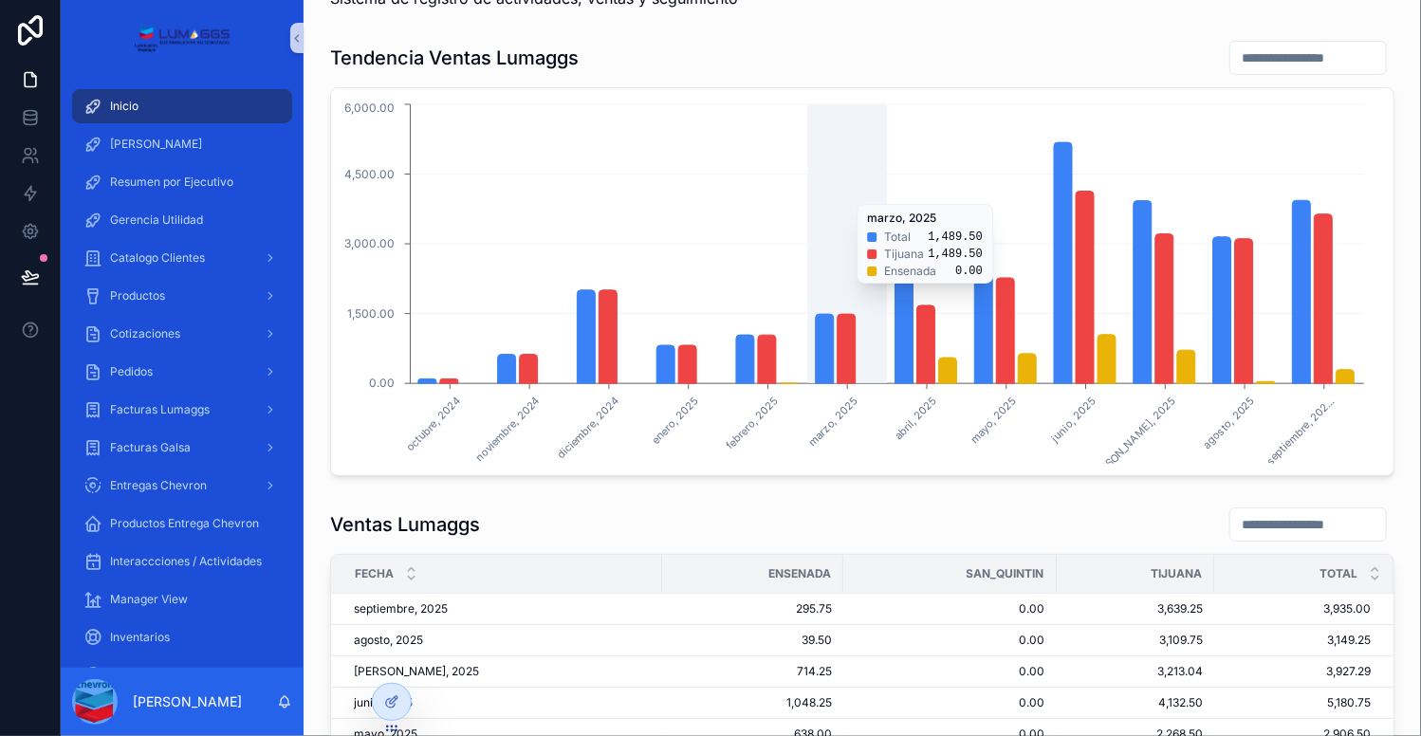
scroll to position [95, 0]
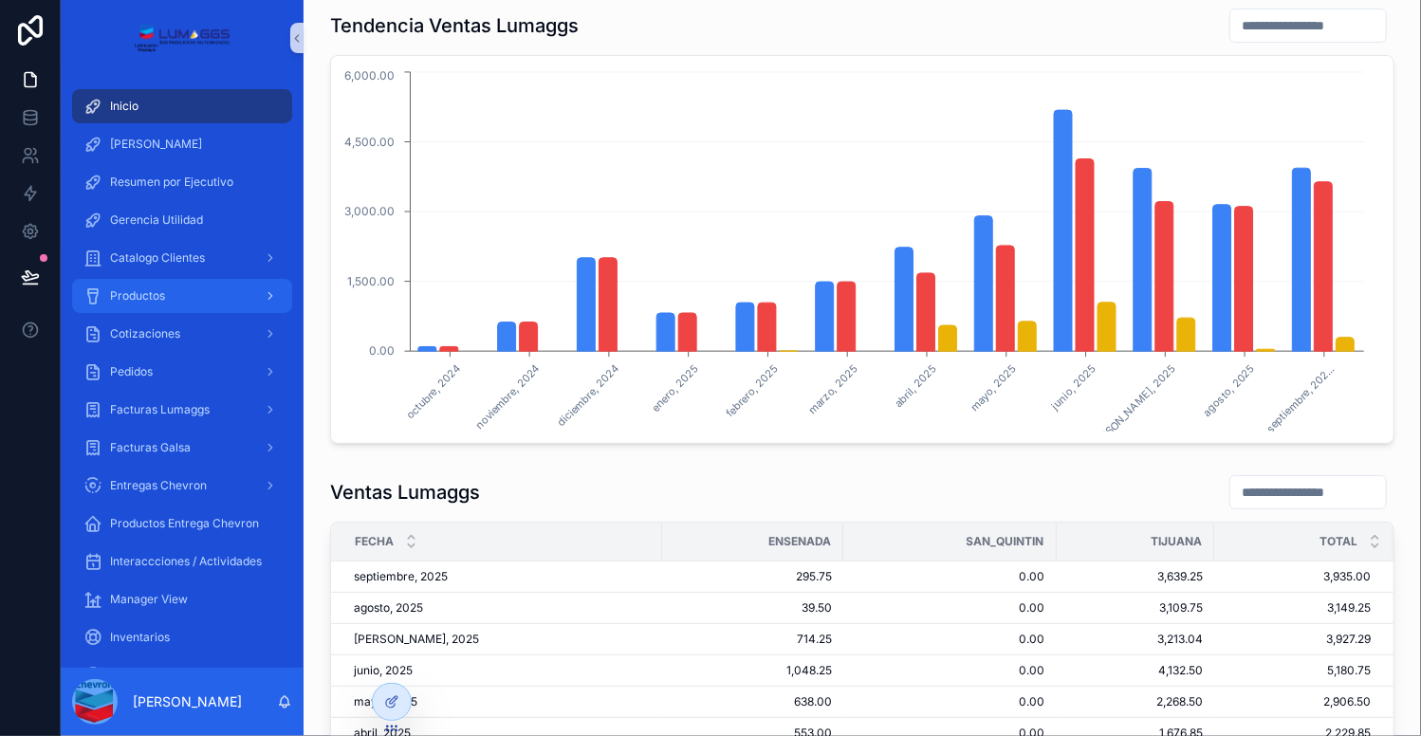
click at [175, 306] on div "Productos" at bounding box center [181, 296] width 197 height 30
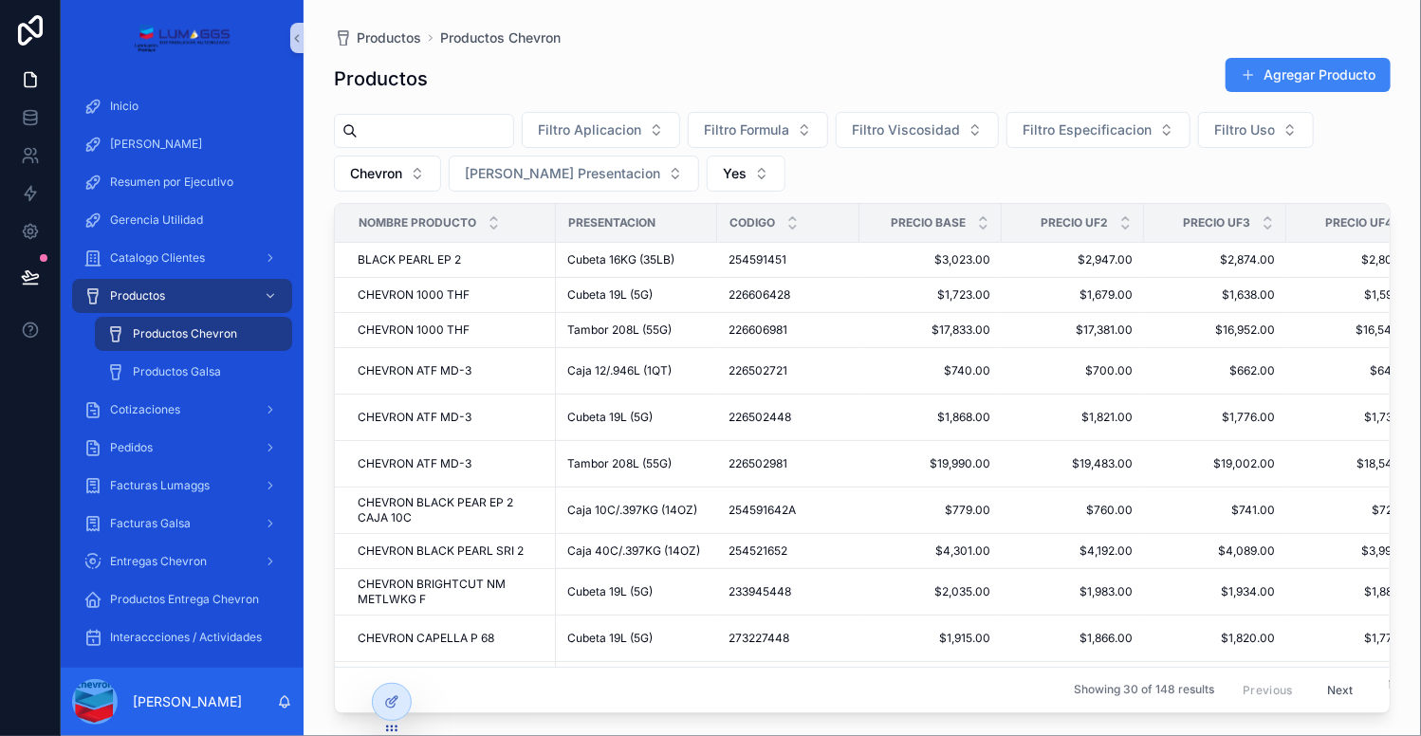
click at [489, 140] on input "scrollable content" at bounding box center [436, 131] width 156 height 27
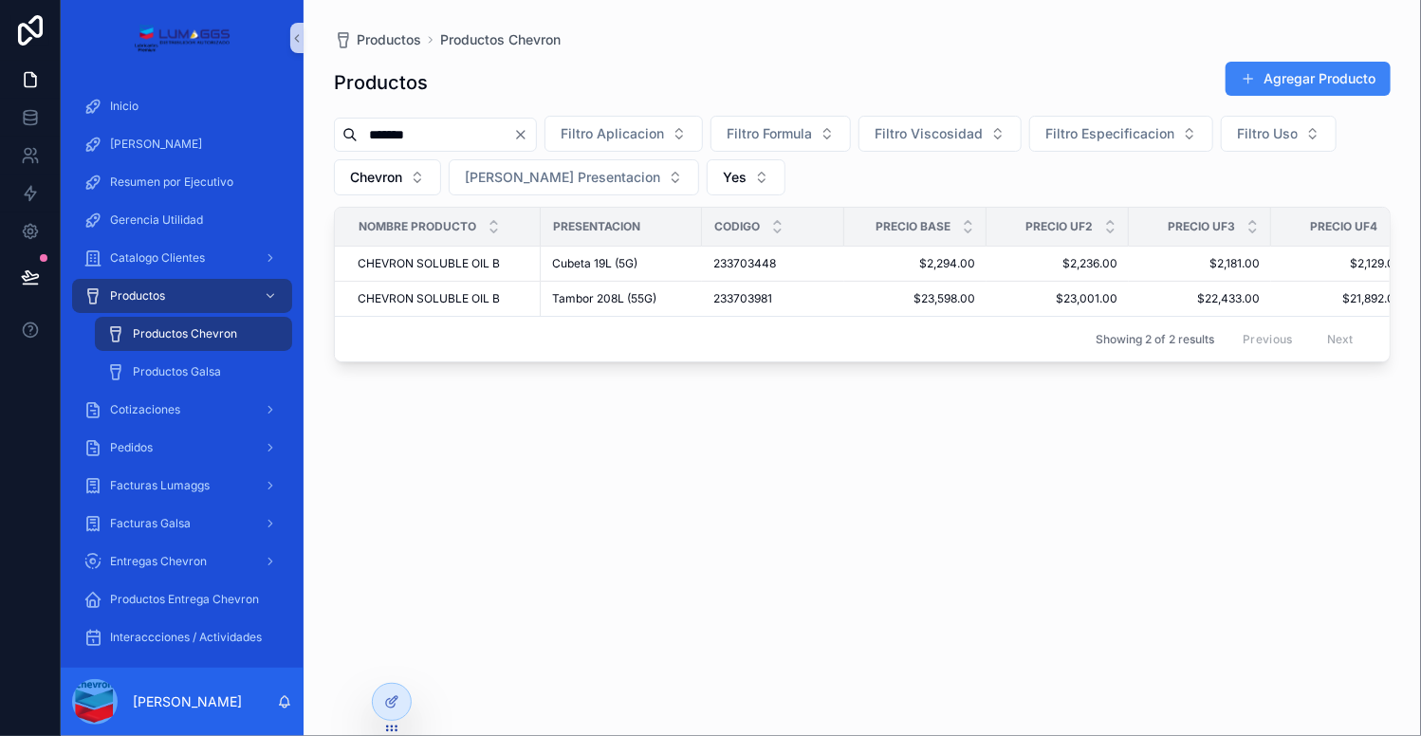
type input "*******"
click at [488, 261] on span "CHEVRON SOLUBLE OIL B" at bounding box center [429, 263] width 142 height 15
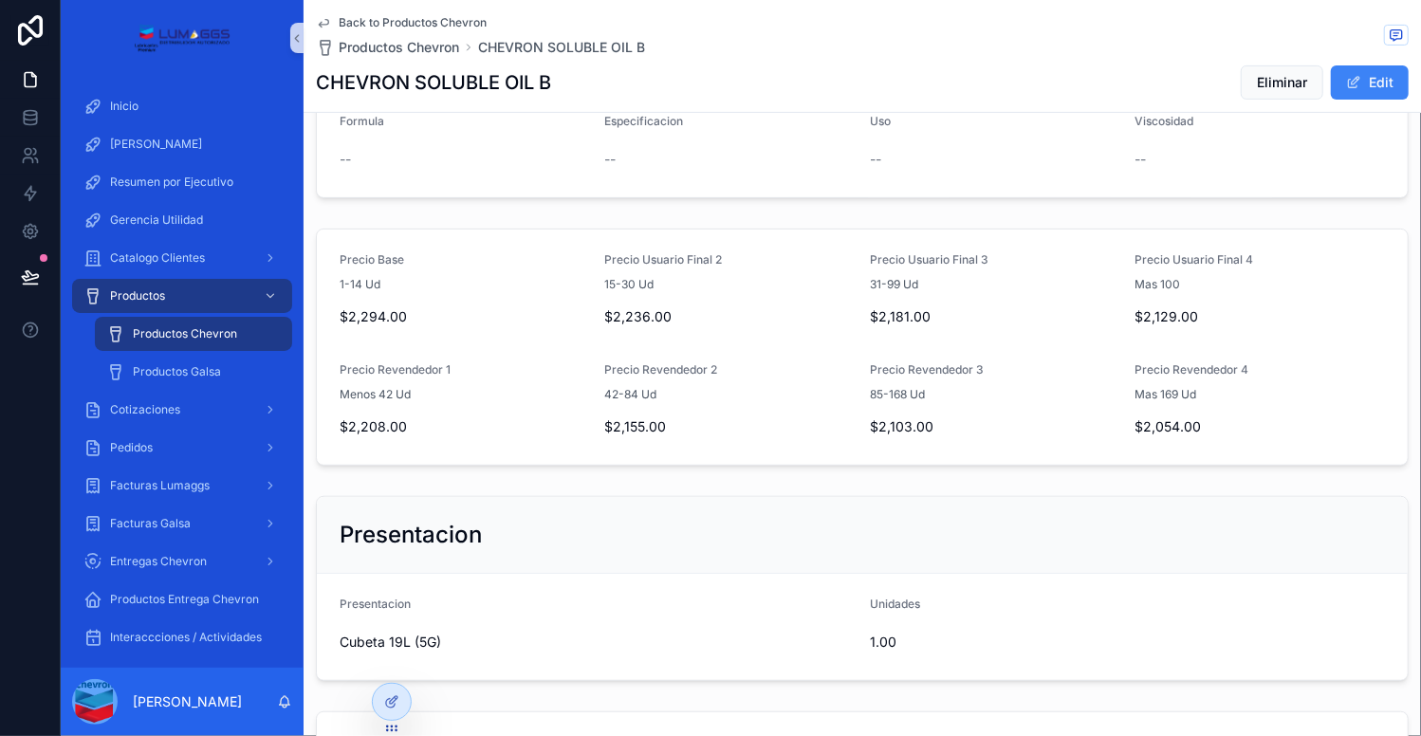
scroll to position [285, 0]
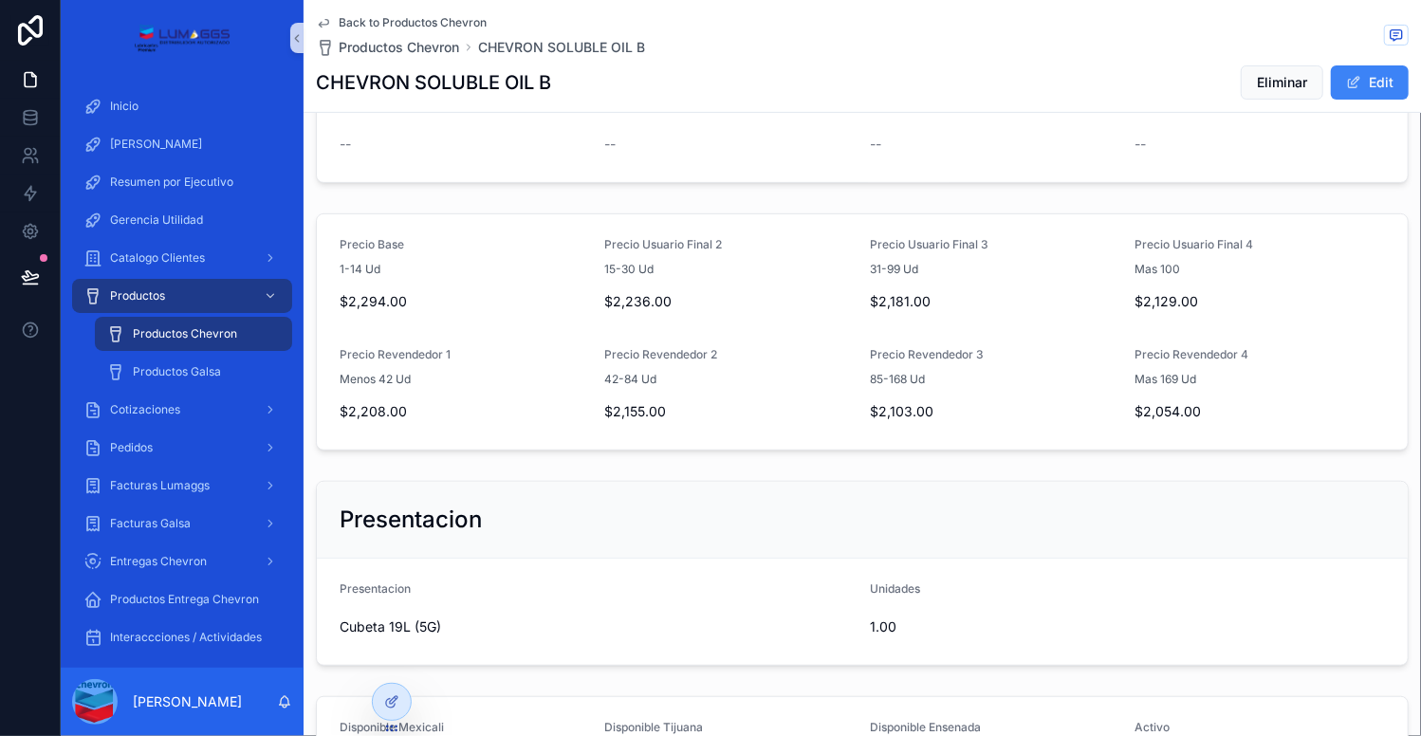
click at [638, 202] on div "Precio Base $2,294.00 Codigo 233703448 Nombre Producto CHEVRON SOLUBLE OIL B [P…" at bounding box center [863, 331] width 1118 height 961
click at [429, 53] on span "Productos Chevron" at bounding box center [399, 47] width 120 height 19
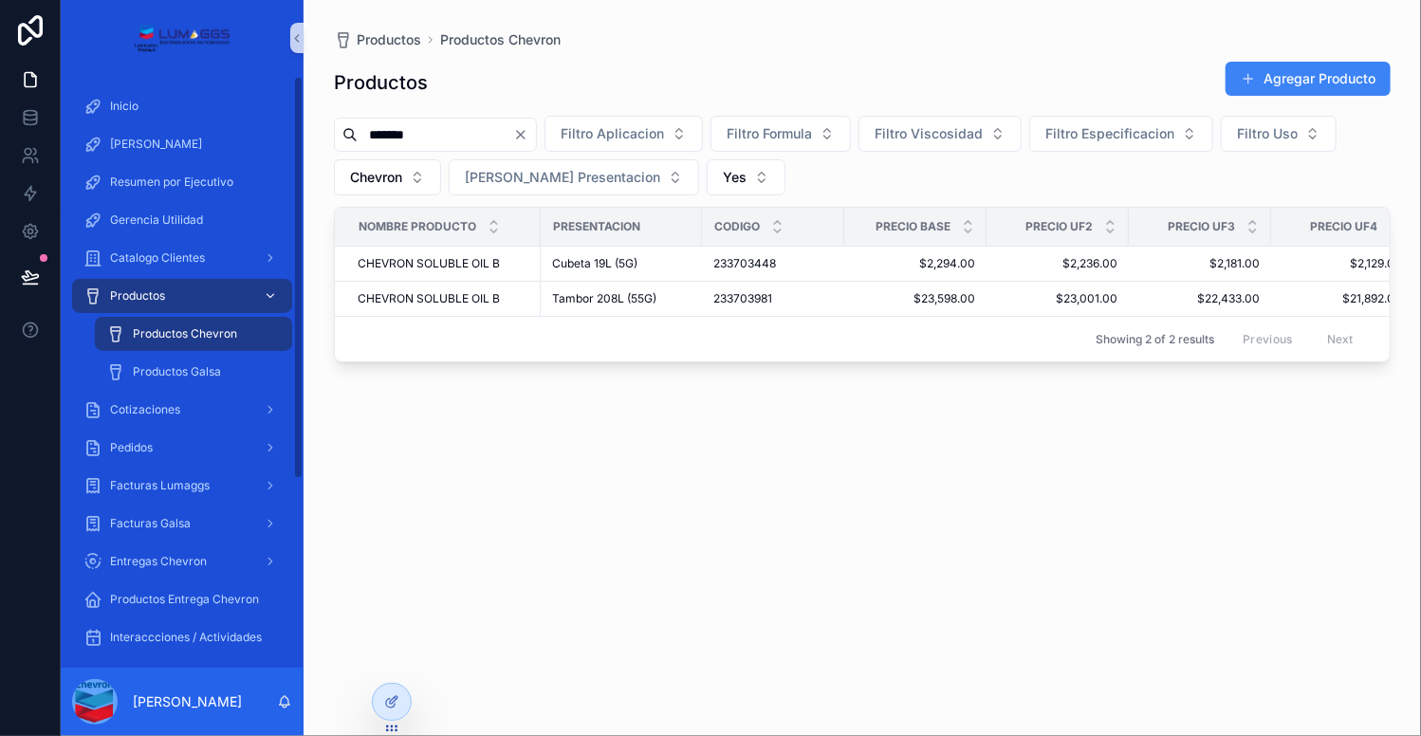
click at [164, 299] on div "Productos" at bounding box center [181, 296] width 197 height 30
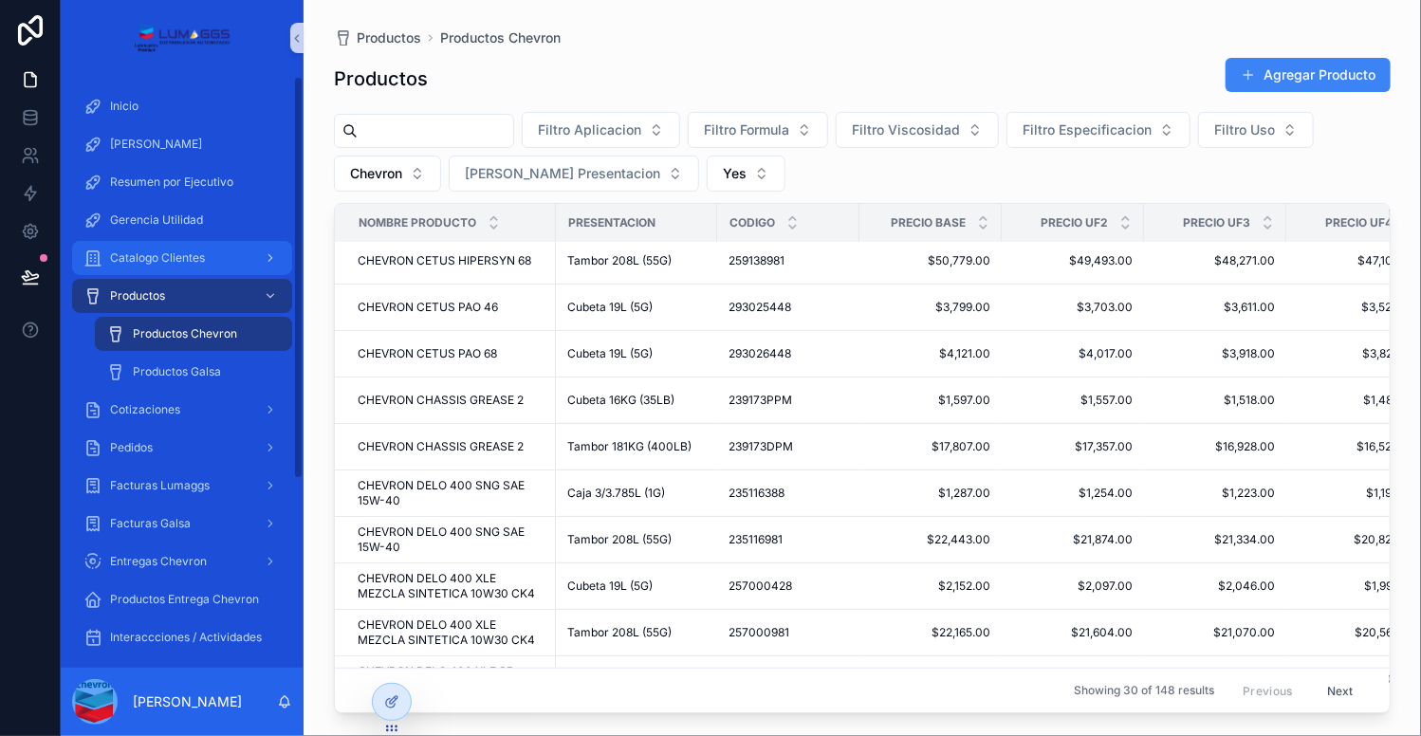
scroll to position [188, 0]
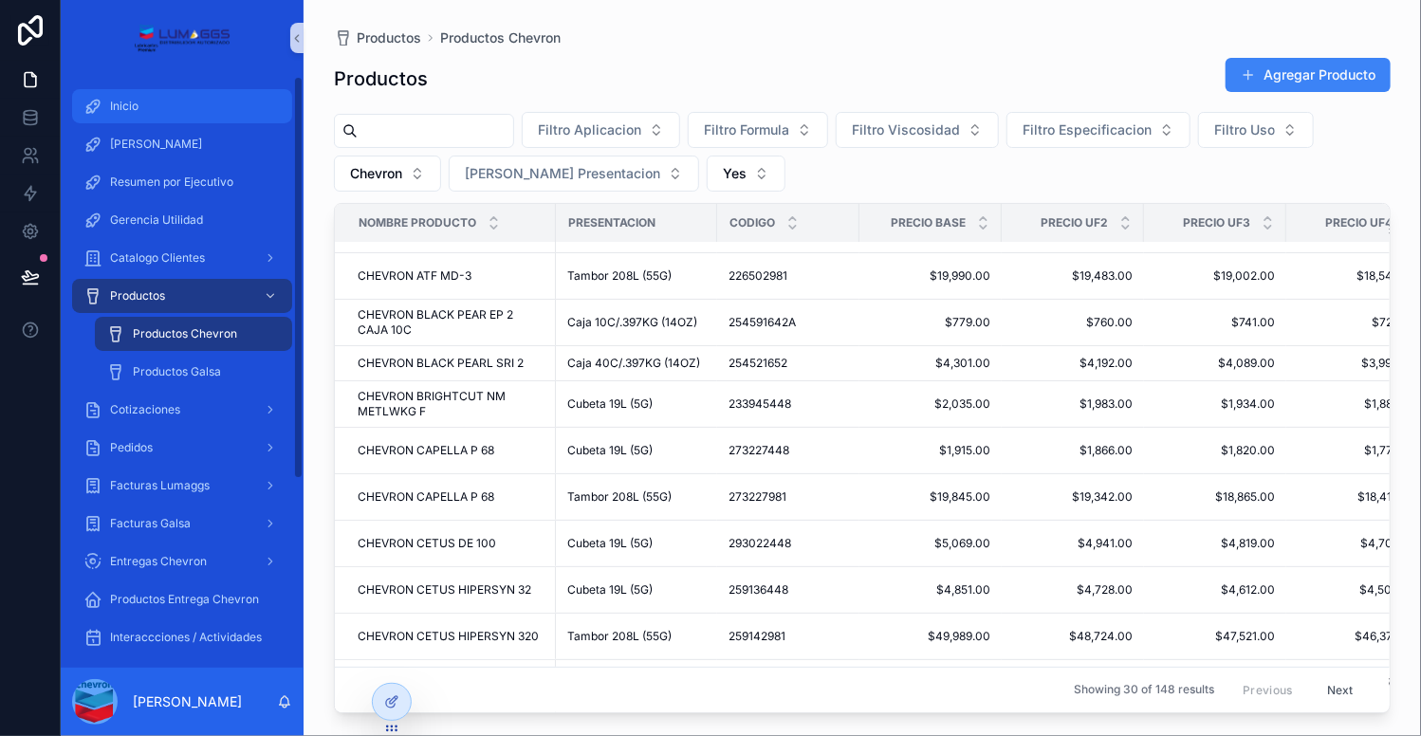
click at [130, 104] on span "Inicio" at bounding box center [124, 106] width 28 height 15
